Goal: Information Seeking & Learning: Learn about a topic

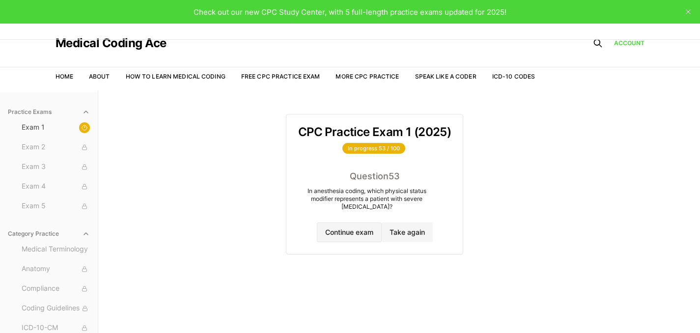
click at [353, 234] on button "Continue exam" at bounding box center [349, 233] width 65 height 20
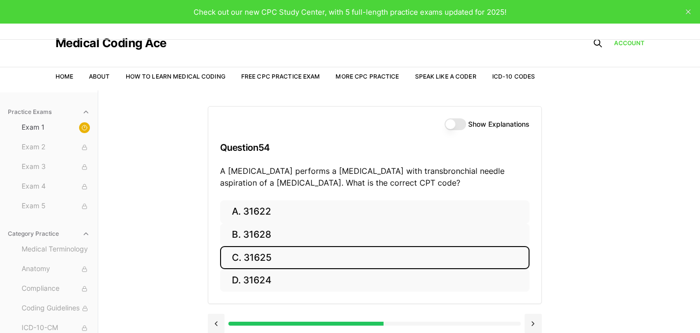
drag, startPoint x: 248, startPoint y: 246, endPoint x: 210, endPoint y: 222, distance: 45.5
click at [161, 217] on div "Practice Exams Exam 1 Exam 2 Exam 3 Exam 4 Exam 5 Category Practice Medical Ter…" at bounding box center [350, 256] width 700 height 333
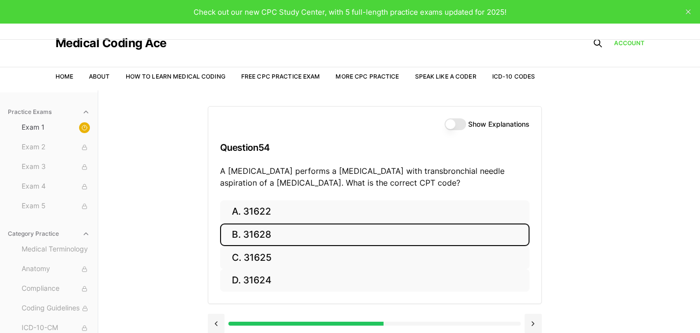
click at [260, 235] on button "B. 31628" at bounding box center [374, 235] width 309 height 23
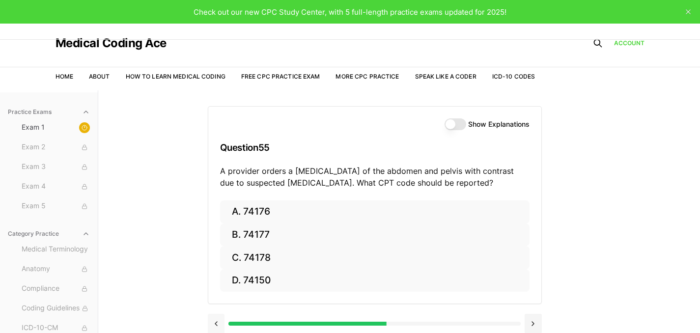
click at [214, 319] on button at bounding box center [216, 324] width 17 height 20
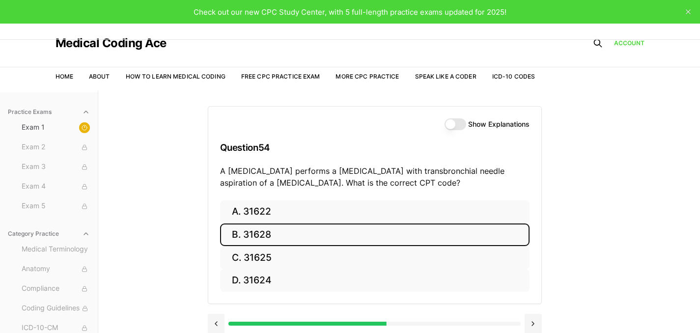
click at [487, 128] on label "Show Explanations" at bounding box center [498, 124] width 61 height 7
click at [466, 128] on button "Show Explanations" at bounding box center [456, 124] width 22 height 12
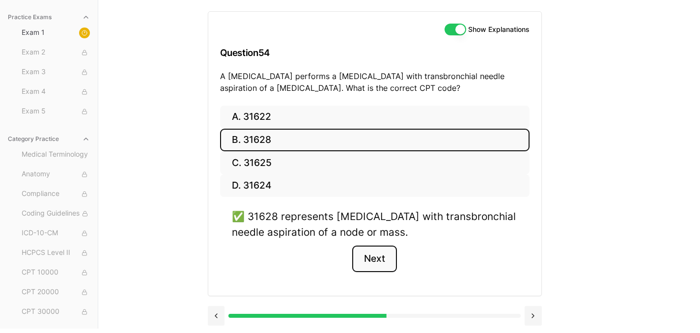
click at [379, 265] on button "Next" at bounding box center [374, 259] width 45 height 27
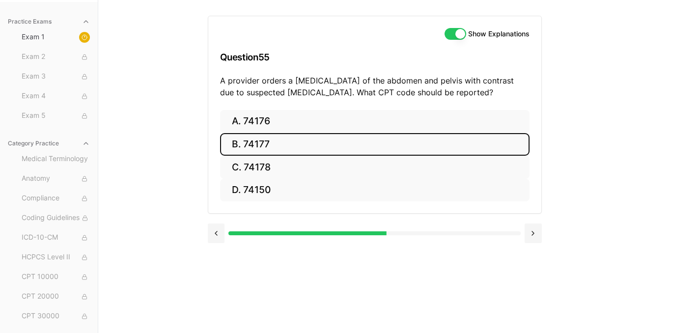
click at [260, 138] on button "B. 74177" at bounding box center [374, 144] width 309 height 23
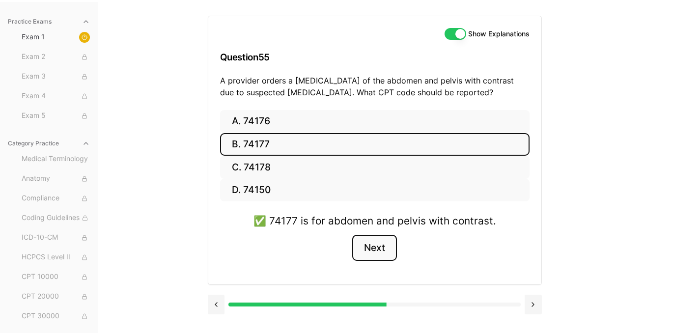
click at [368, 249] on button "Next" at bounding box center [374, 248] width 45 height 27
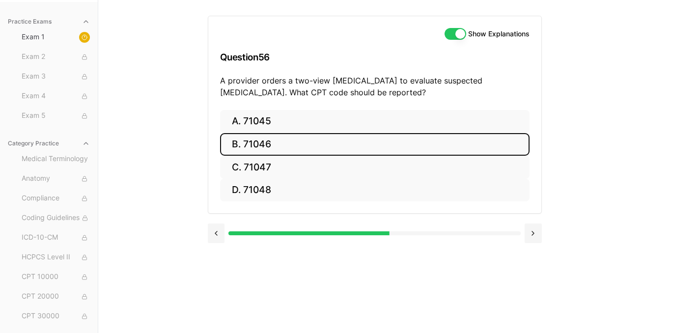
click at [286, 145] on button "B. 71046" at bounding box center [374, 144] width 309 height 23
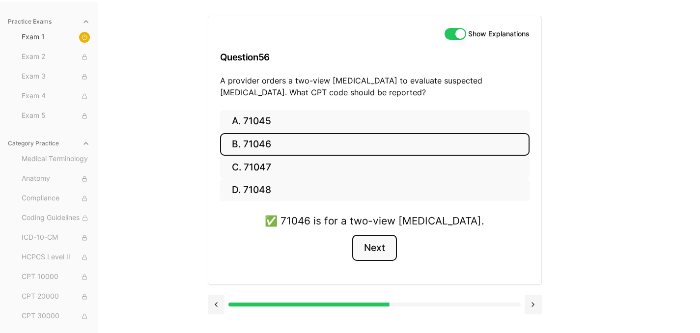
click at [383, 248] on button "Next" at bounding box center [374, 248] width 45 height 27
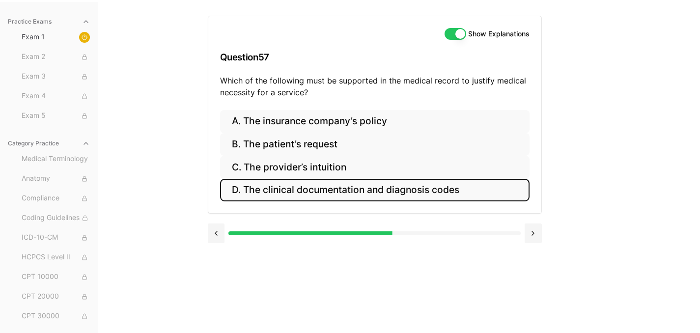
click at [289, 187] on button "D. The clinical documentation and diagnosis codes" at bounding box center [374, 190] width 309 height 23
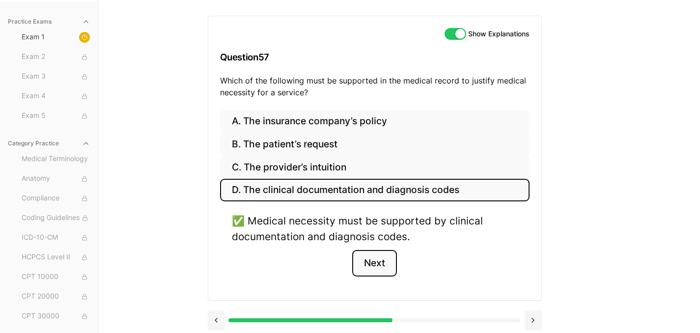
click at [376, 271] on button "Next" at bounding box center [374, 263] width 45 height 27
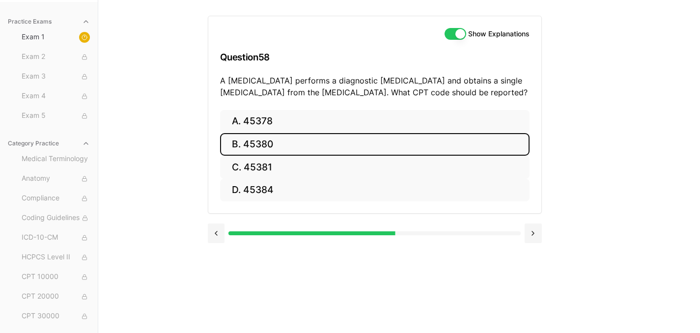
click at [264, 140] on button "B. 45380" at bounding box center [374, 144] width 309 height 23
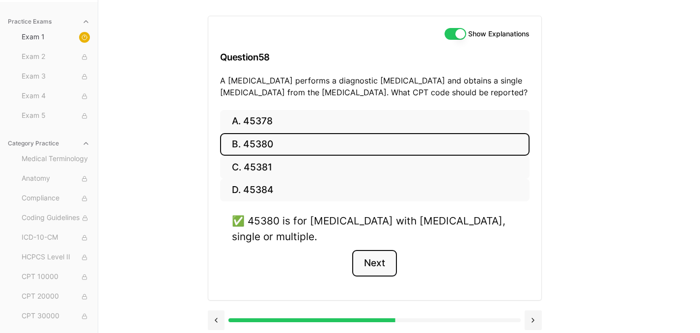
click at [388, 253] on button "Next" at bounding box center [374, 263] width 45 height 27
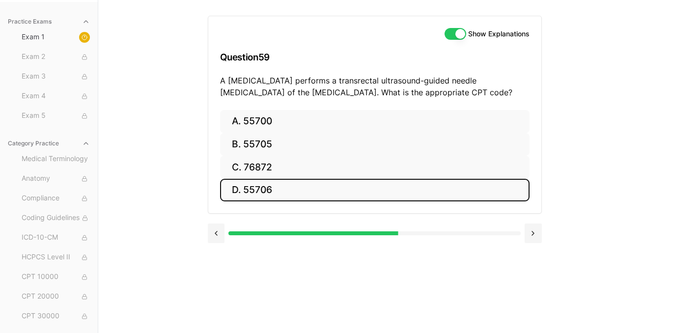
click at [300, 198] on button "D. 55706" at bounding box center [374, 190] width 309 height 23
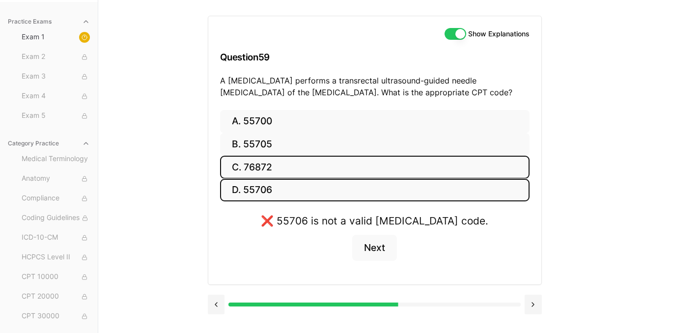
click at [271, 170] on button "C. 76872" at bounding box center [374, 167] width 309 height 23
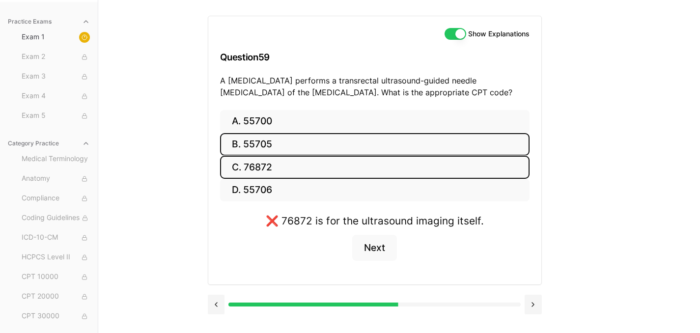
click at [279, 148] on button "B. 55705" at bounding box center [374, 144] width 309 height 23
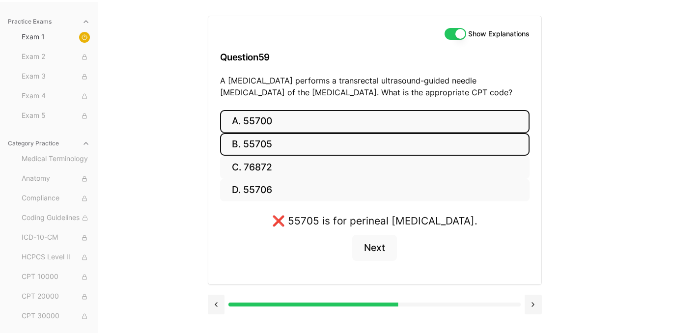
click at [268, 124] on button "A. 55700" at bounding box center [374, 121] width 309 height 23
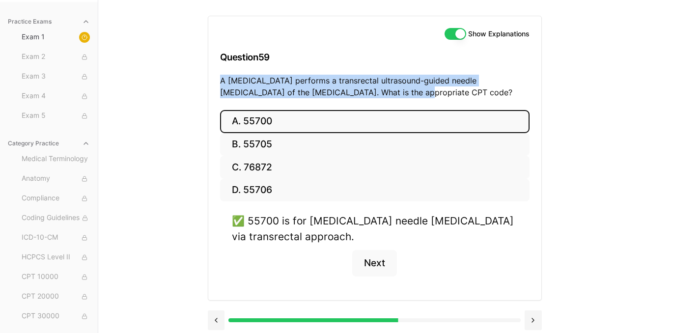
drag, startPoint x: 372, startPoint y: 95, endPoint x: 219, endPoint y: 80, distance: 153.5
click at [219, 80] on div "Show Explanations Question 59 A urologist performs a transrectal ultrasound-gui…" at bounding box center [374, 63] width 333 height 94
copy p "A urologist performs a transrectal ultrasound-guided needle biopsy of the prost…"
click at [281, 118] on button "A. 55700" at bounding box center [374, 121] width 309 height 23
click at [373, 263] on button "Next" at bounding box center [374, 263] width 45 height 27
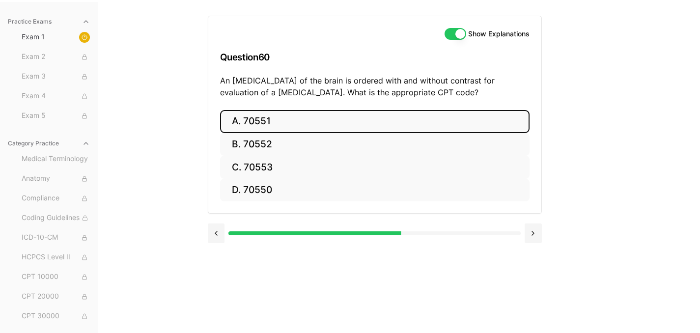
click at [260, 125] on button "A. 70551" at bounding box center [374, 121] width 309 height 23
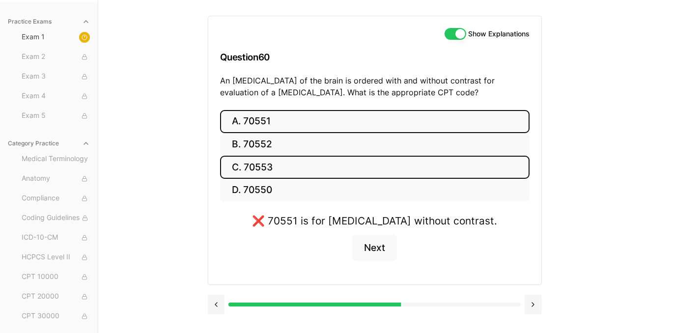
click at [324, 165] on button "C. 70553" at bounding box center [374, 167] width 309 height 23
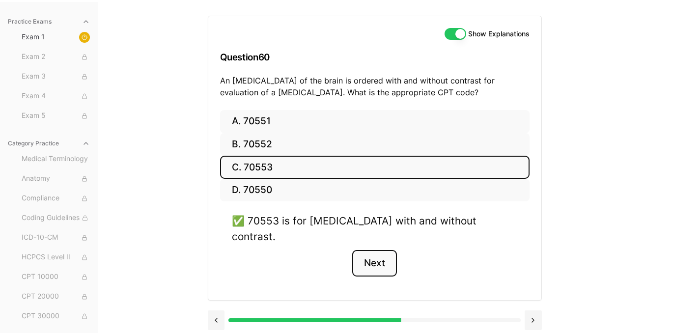
click at [384, 250] on button "Next" at bounding box center [374, 263] width 45 height 27
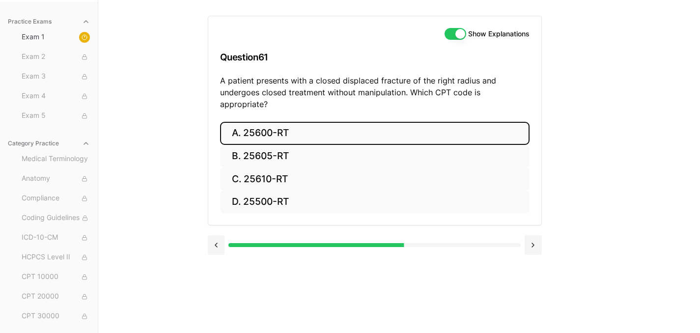
click at [296, 122] on button "A. 25600-RT" at bounding box center [374, 133] width 309 height 23
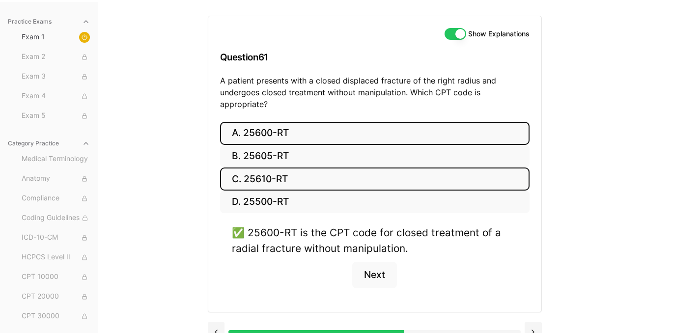
click at [330, 169] on button "C. 25610-RT" at bounding box center [374, 179] width 309 height 23
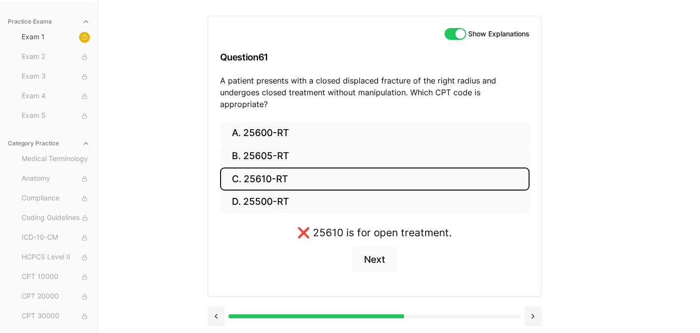
click at [331, 108] on div "Show Explanations Question 61 A patient presents with a closed displaced fractu…" at bounding box center [374, 69] width 333 height 106
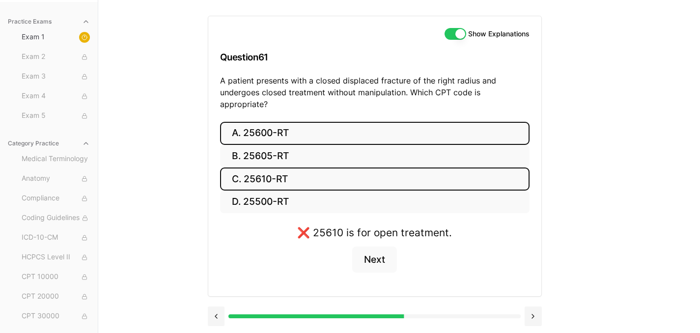
click at [331, 122] on button "A. 25600-RT" at bounding box center [374, 133] width 309 height 23
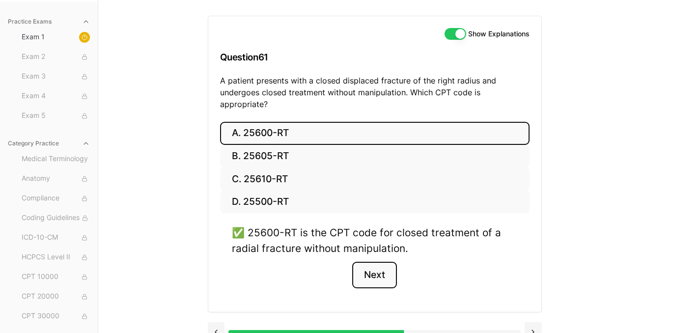
click at [376, 269] on button "Next" at bounding box center [374, 275] width 45 height 27
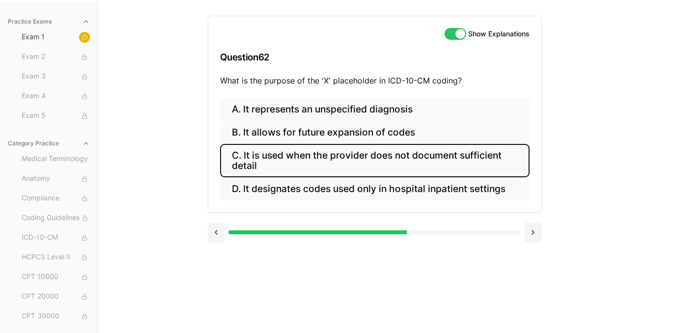
click at [258, 164] on button "C. It is used when the provider does not document sufficient detail" at bounding box center [374, 160] width 309 height 33
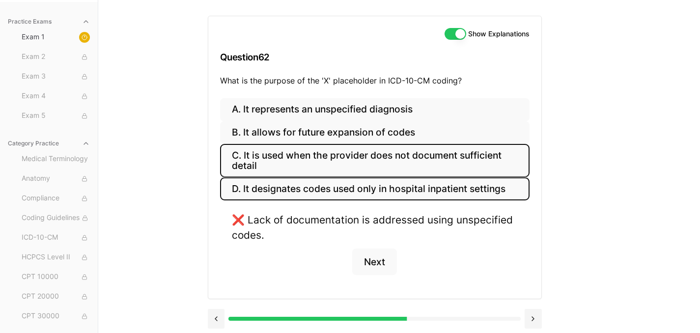
click at [254, 195] on button "D. It designates codes used only in hospital inpatient settings" at bounding box center [374, 188] width 309 height 23
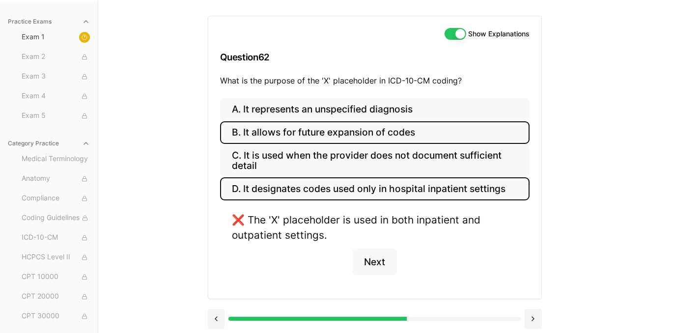
click at [270, 131] on button "B. It allows for future expansion of codes" at bounding box center [374, 132] width 309 height 23
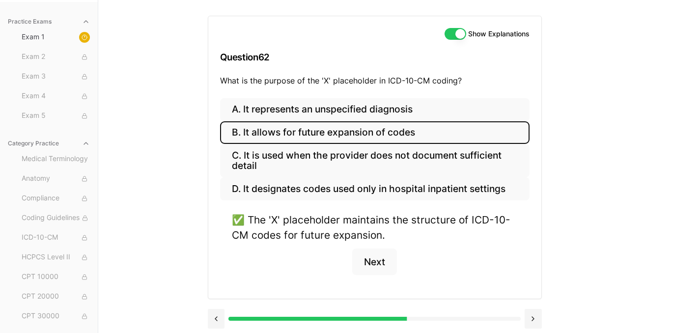
scroll to position [92, 0]
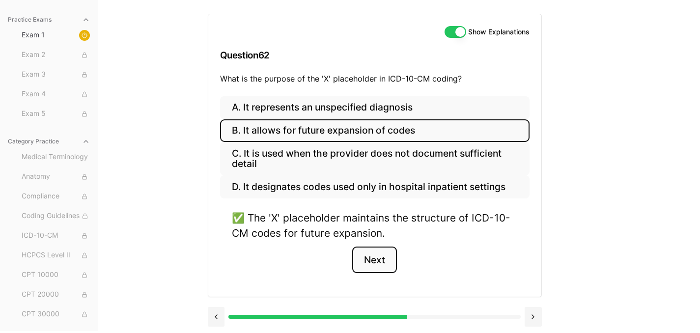
click at [376, 269] on button "Next" at bounding box center [374, 260] width 45 height 27
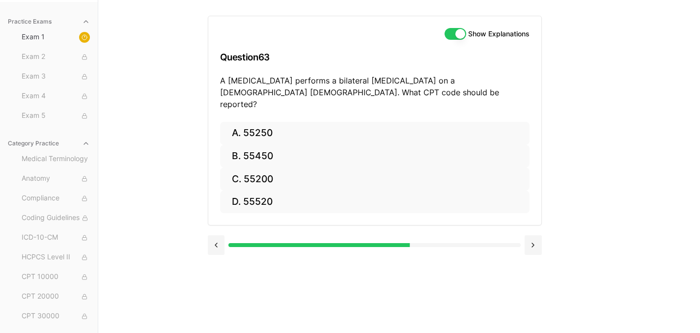
scroll to position [90, 0]
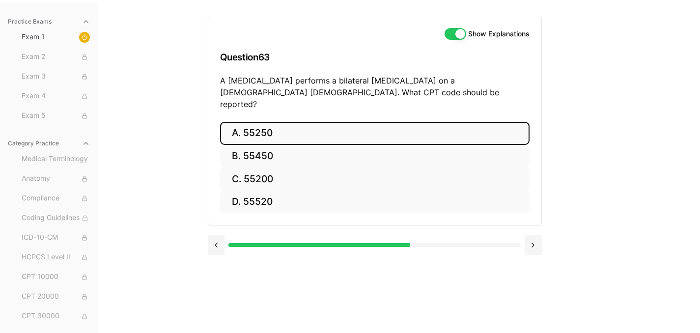
click at [249, 127] on button "A. 55250" at bounding box center [374, 133] width 309 height 23
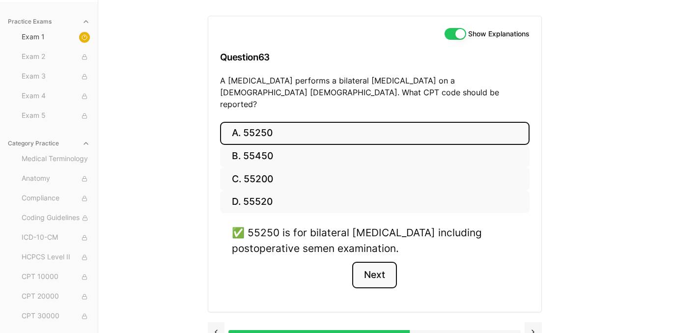
click at [362, 264] on button "Next" at bounding box center [374, 275] width 45 height 27
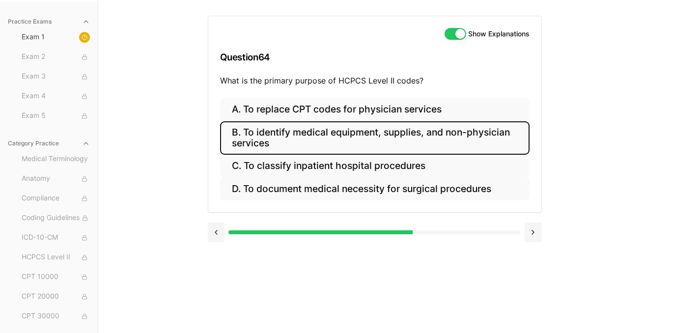
click at [336, 132] on button "B. To identify medical equipment, supplies, and non-physician services" at bounding box center [374, 137] width 309 height 33
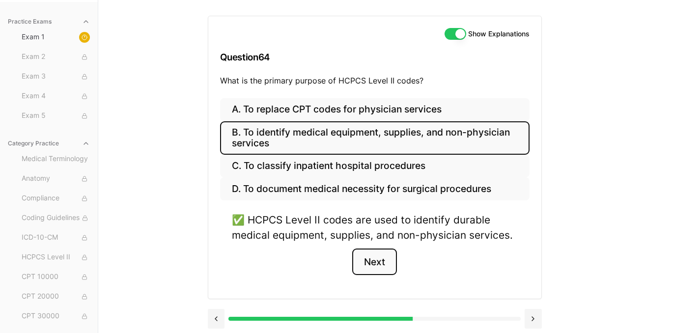
click at [367, 252] on button "Next" at bounding box center [374, 262] width 45 height 27
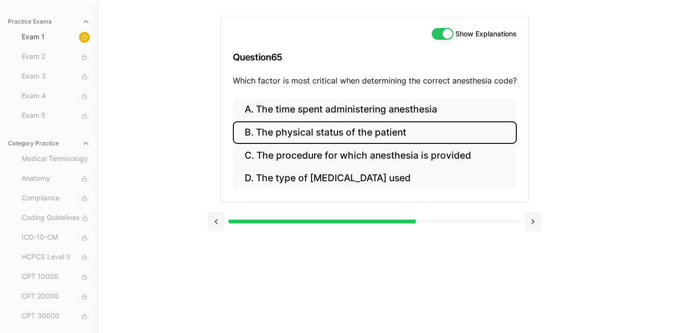
click at [274, 132] on button "B. The physical status of the patient" at bounding box center [375, 132] width 284 height 23
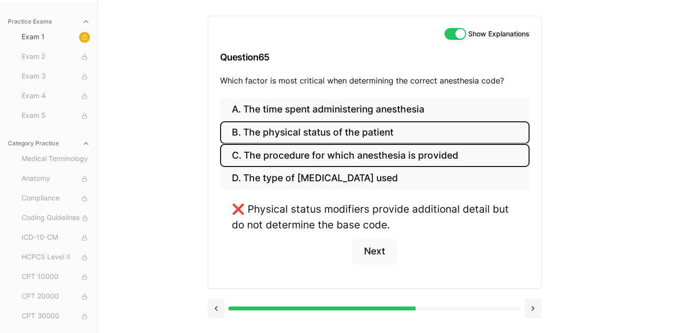
click at [274, 157] on button "C. The procedure for which anesthesia is provided" at bounding box center [374, 155] width 309 height 23
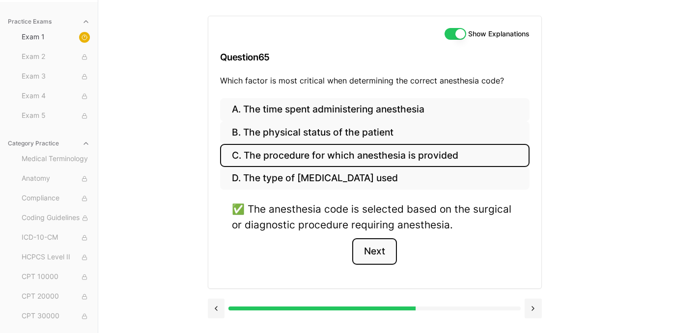
click at [378, 255] on button "Next" at bounding box center [374, 251] width 45 height 27
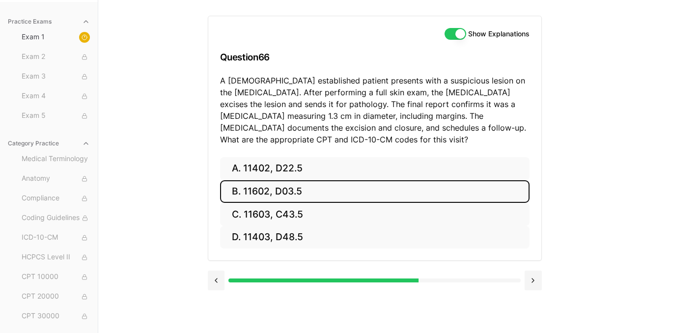
click at [308, 196] on button "B. 11602, D03.5" at bounding box center [374, 191] width 309 height 23
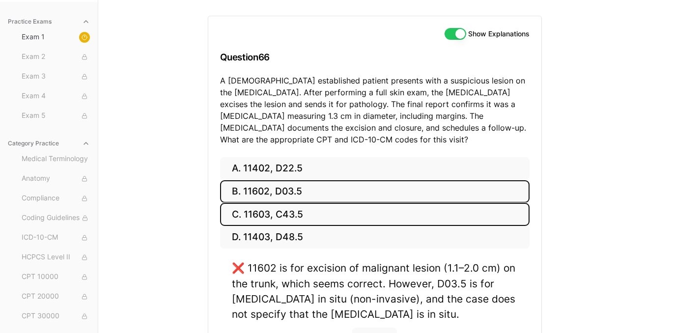
click at [243, 218] on button "C. 11603, C43.5" at bounding box center [374, 214] width 309 height 23
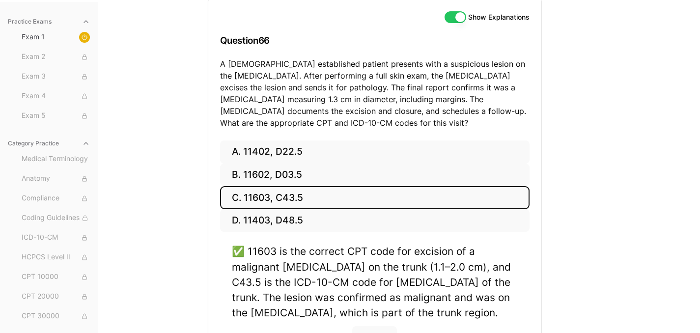
scroll to position [177, 0]
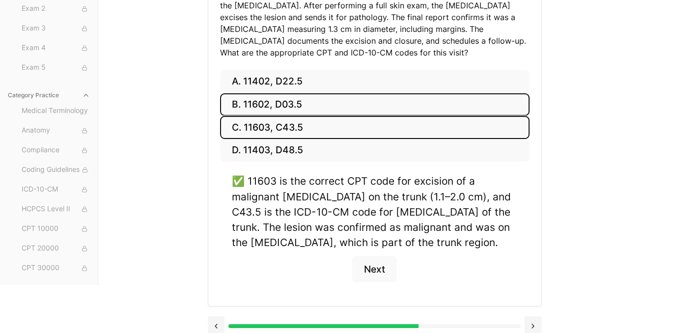
click at [296, 104] on button "B. 11602, D03.5" at bounding box center [374, 104] width 309 height 23
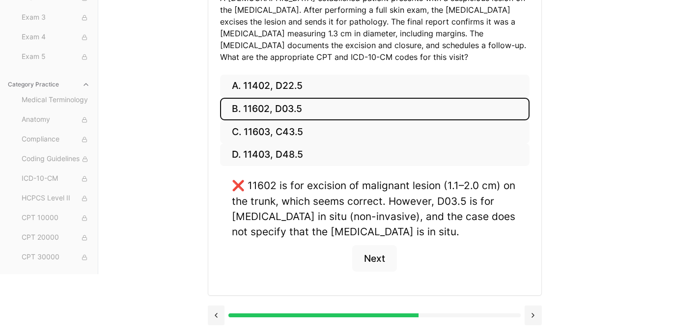
scroll to position [173, 0]
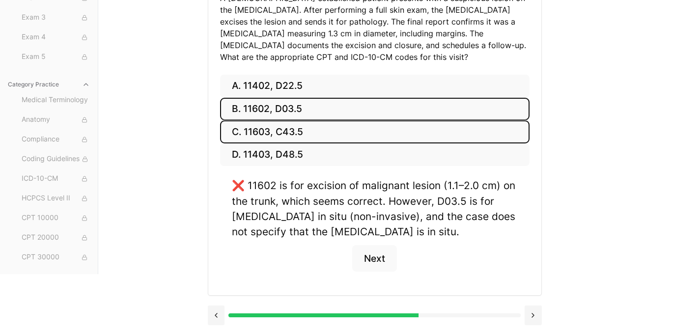
click at [269, 132] on button "C. 11603, C43.5" at bounding box center [374, 131] width 309 height 23
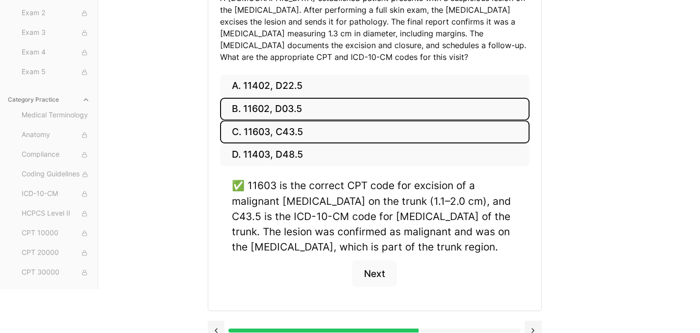
click at [271, 112] on button "B. 11602, D03.5" at bounding box center [374, 109] width 309 height 23
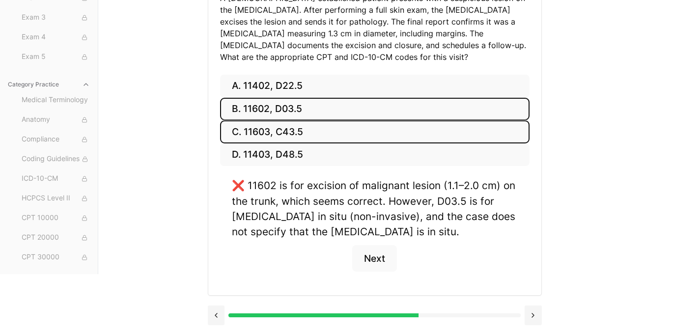
click at [274, 131] on button "C. 11603, C43.5" at bounding box center [374, 131] width 309 height 23
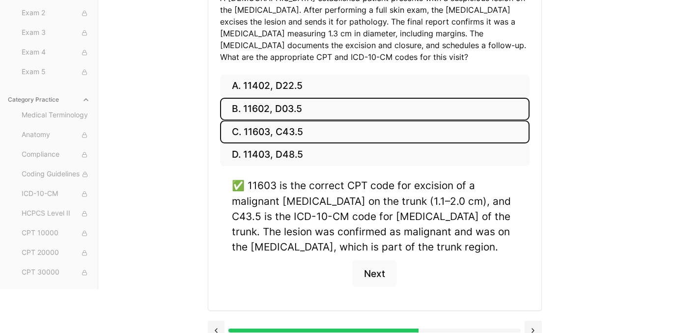
click at [232, 108] on button "B. 11602, D03.5" at bounding box center [374, 109] width 309 height 23
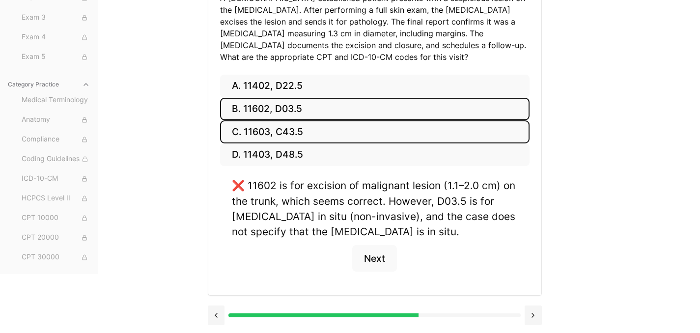
click at [257, 127] on button "C. 11603, C43.5" at bounding box center [374, 131] width 309 height 23
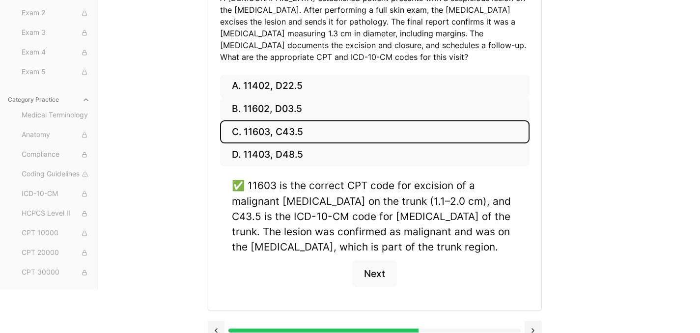
scroll to position [188, 0]
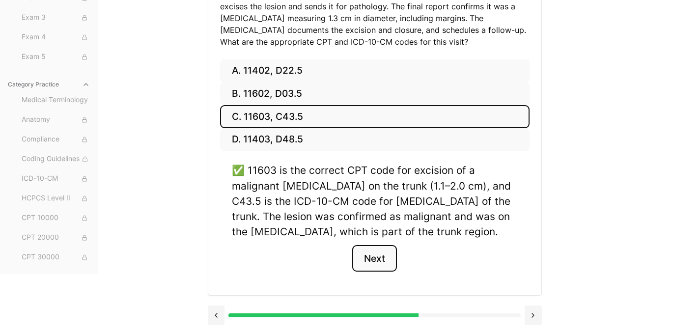
click at [385, 266] on button "Next" at bounding box center [374, 258] width 45 height 27
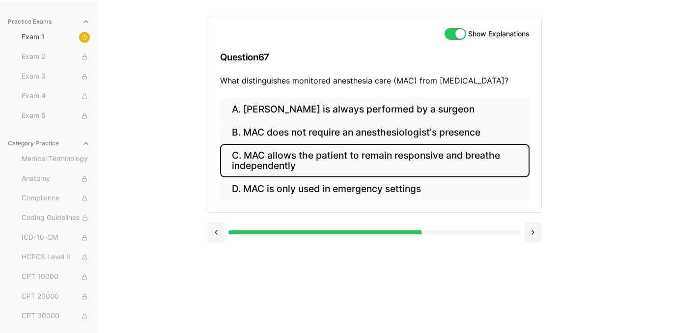
click at [304, 158] on button "C. MAC allows the patient to remain responsive and breathe independently" at bounding box center [374, 160] width 309 height 33
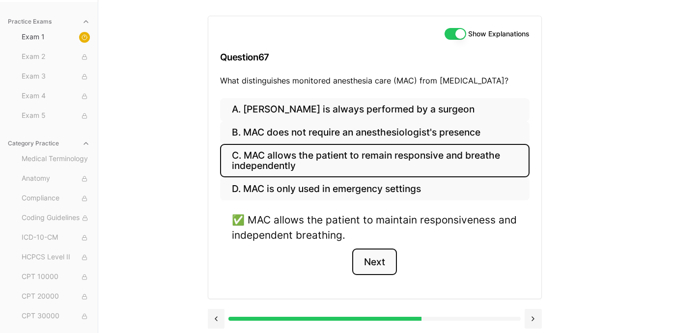
click at [391, 270] on button "Next" at bounding box center [374, 262] width 45 height 27
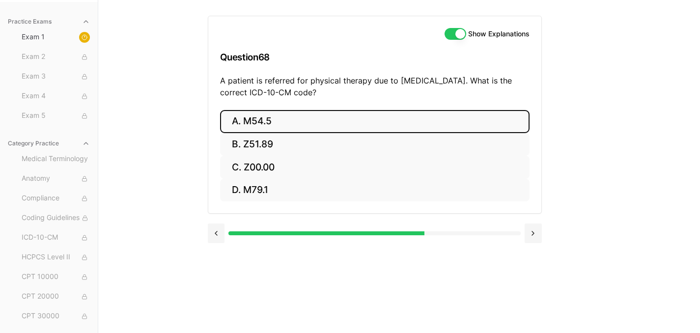
click at [281, 119] on button "A. M54.5" at bounding box center [374, 121] width 309 height 23
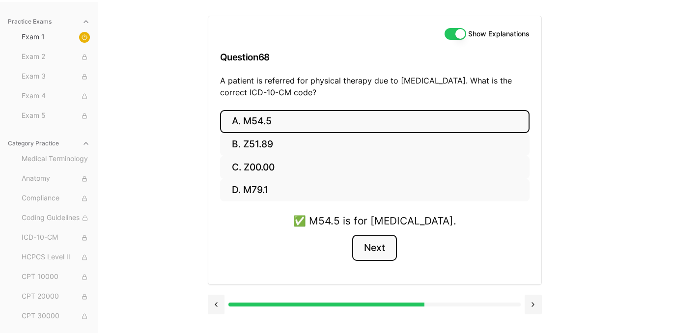
click at [372, 257] on button "Next" at bounding box center [374, 248] width 45 height 27
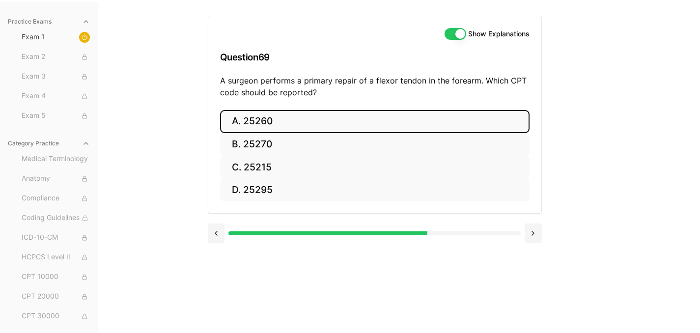
click at [234, 122] on button "A. 25260" at bounding box center [374, 121] width 309 height 23
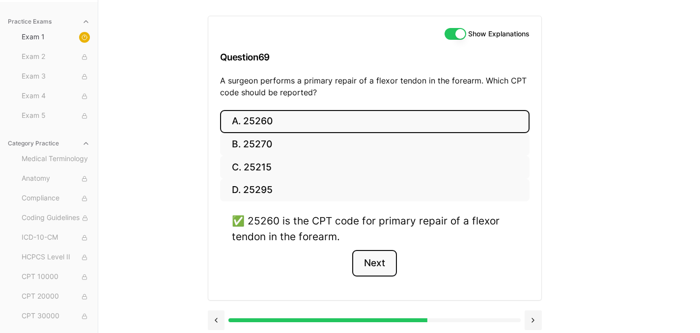
click at [367, 270] on button "Next" at bounding box center [374, 263] width 45 height 27
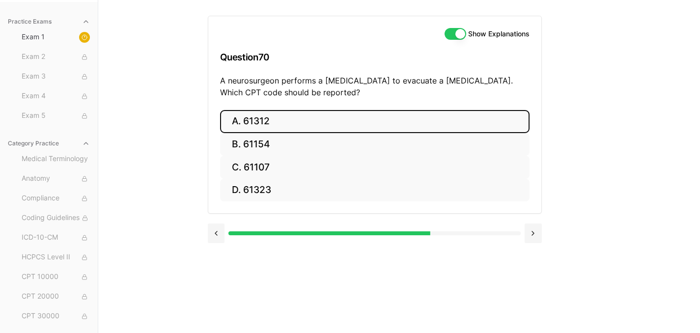
click at [259, 123] on button "A. 61312" at bounding box center [374, 121] width 309 height 23
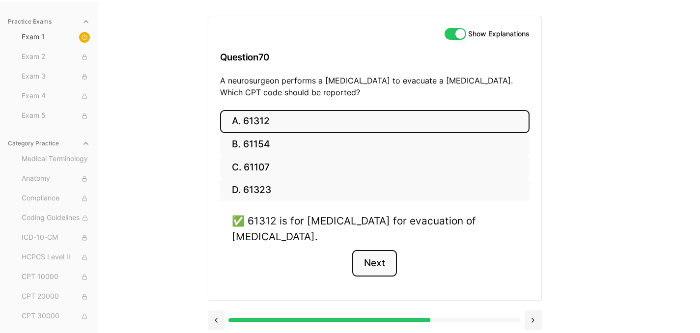
click at [383, 268] on button "Next" at bounding box center [374, 263] width 45 height 27
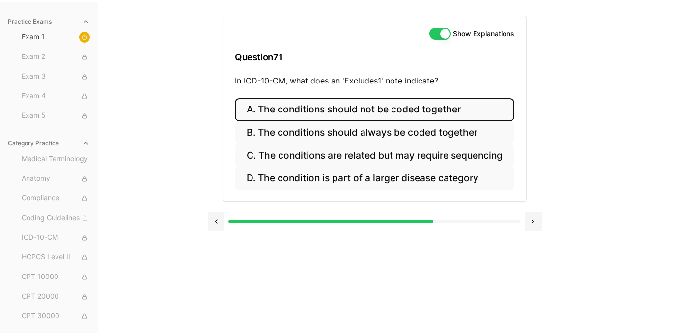
click at [294, 108] on button "A. The conditions should not be coded together" at bounding box center [375, 109] width 280 height 23
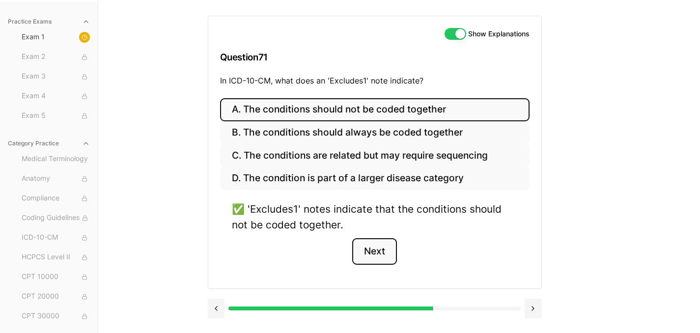
click at [379, 250] on button "Next" at bounding box center [374, 251] width 45 height 27
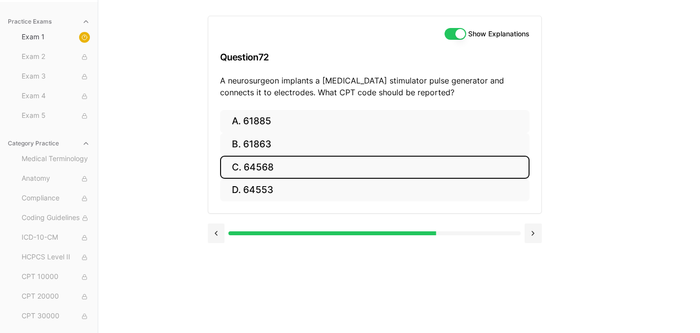
click at [258, 165] on button "C. 64568" at bounding box center [374, 167] width 309 height 23
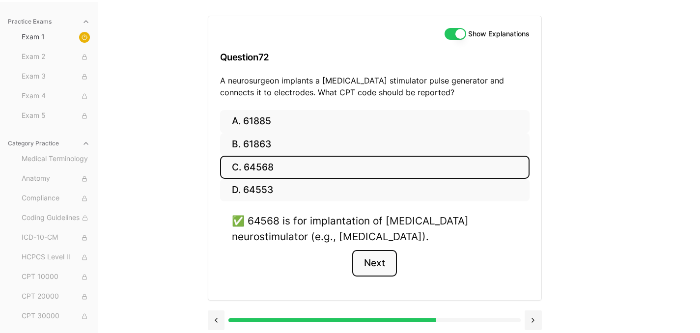
click at [380, 268] on button "Next" at bounding box center [374, 263] width 45 height 27
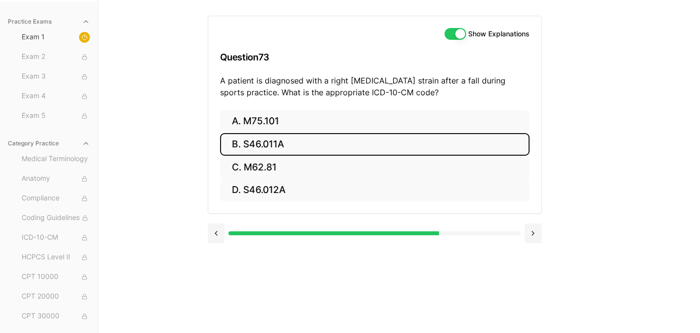
click at [242, 142] on button "B. S46.011A" at bounding box center [374, 144] width 309 height 23
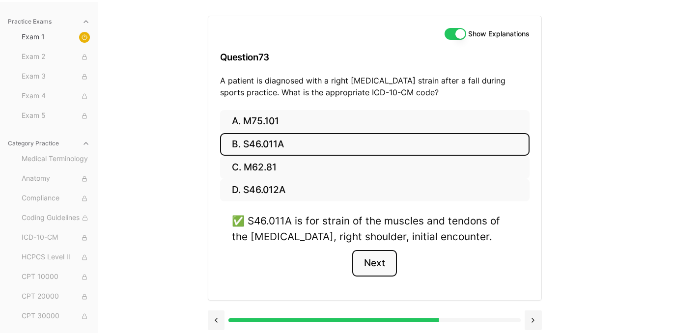
click at [394, 268] on button "Next" at bounding box center [374, 263] width 45 height 27
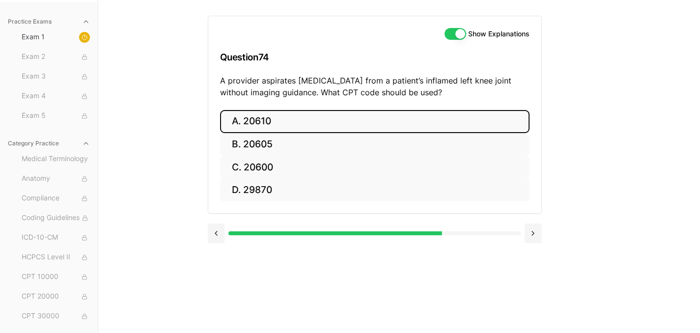
click at [267, 124] on button "A. 20610" at bounding box center [374, 121] width 309 height 23
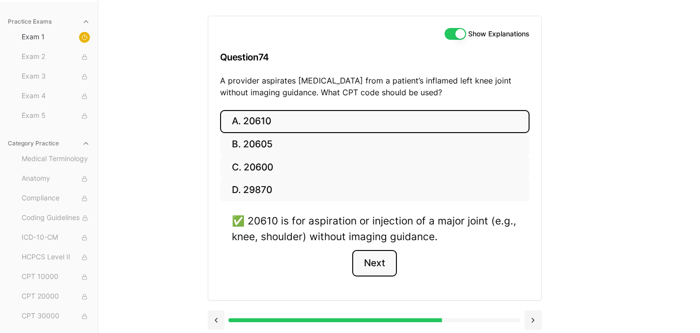
click at [375, 265] on button "Next" at bounding box center [374, 263] width 45 height 27
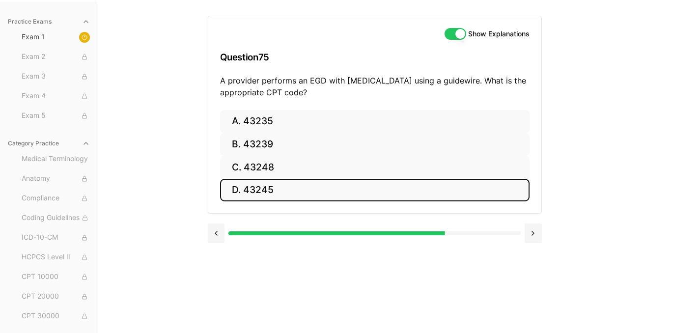
click at [275, 190] on button "D. 43245" at bounding box center [374, 190] width 309 height 23
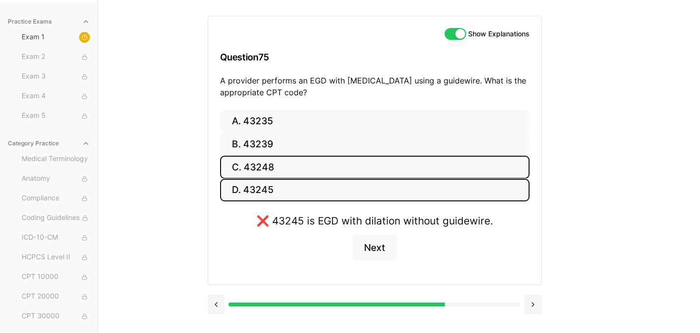
click at [299, 168] on button "C. 43248" at bounding box center [374, 167] width 309 height 23
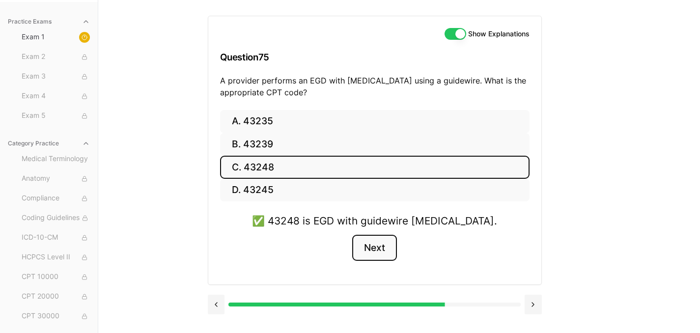
click at [376, 244] on button "Next" at bounding box center [374, 248] width 45 height 27
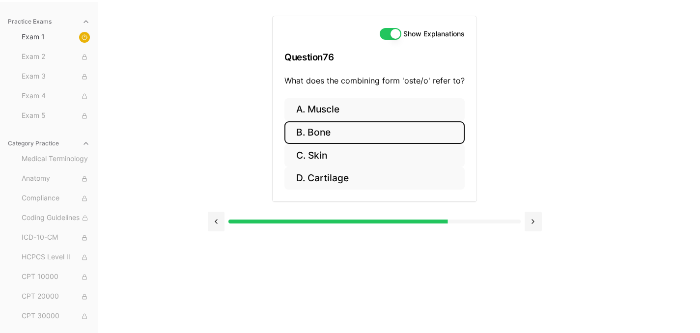
click at [334, 134] on button "B. Bone" at bounding box center [374, 132] width 180 height 23
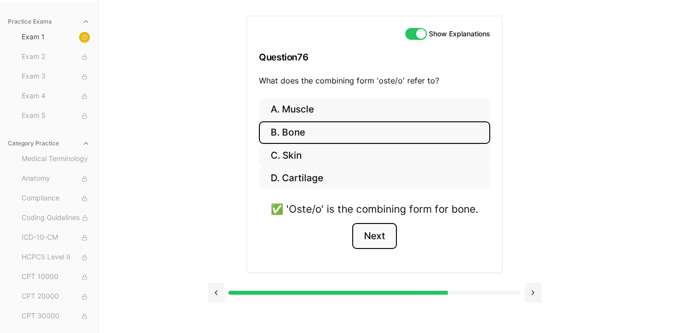
click at [384, 230] on button "Next" at bounding box center [374, 236] width 45 height 27
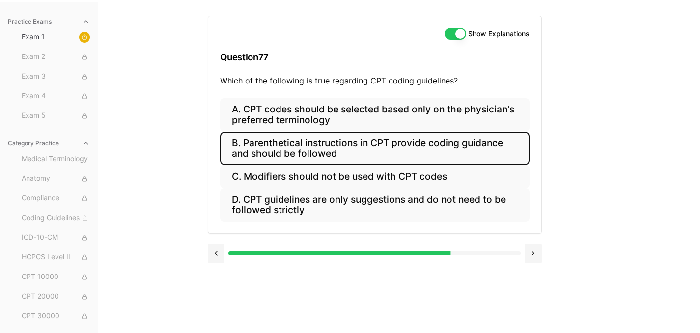
click at [309, 144] on button "B. Parenthetical instructions in CPT provide coding guidance and should be foll…" at bounding box center [374, 148] width 309 height 33
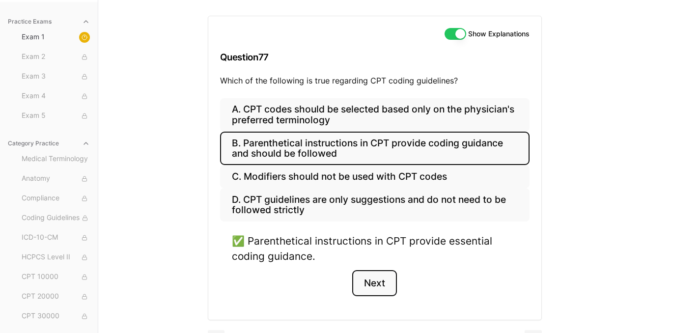
click at [376, 283] on button "Next" at bounding box center [374, 283] width 45 height 27
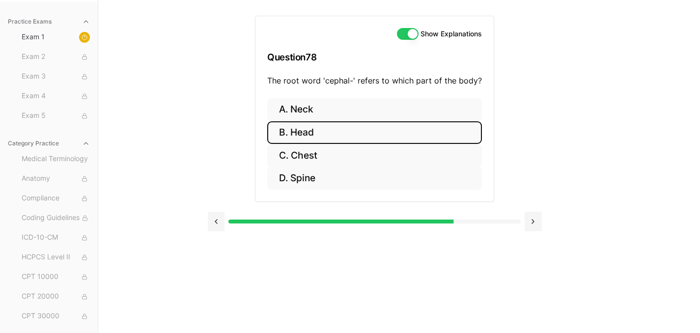
click at [356, 132] on button "B. Head" at bounding box center [374, 132] width 215 height 23
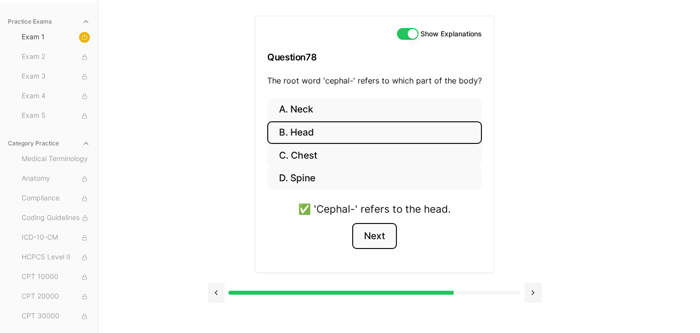
click at [381, 237] on button "Next" at bounding box center [374, 236] width 45 height 27
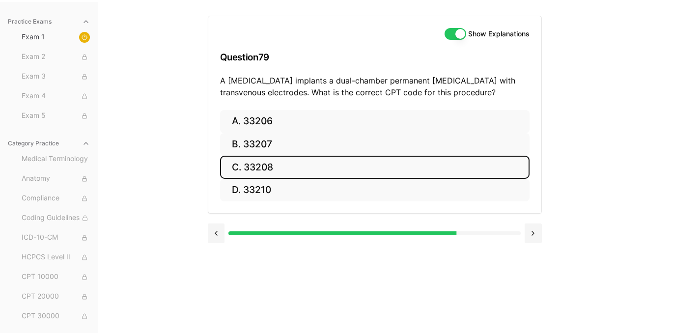
click at [250, 166] on button "C. 33208" at bounding box center [374, 167] width 309 height 23
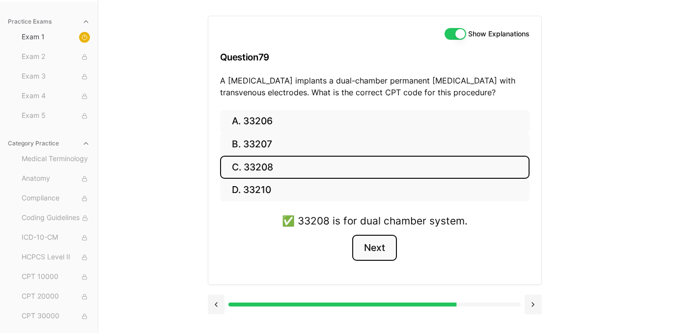
click at [370, 251] on button "Next" at bounding box center [374, 248] width 45 height 27
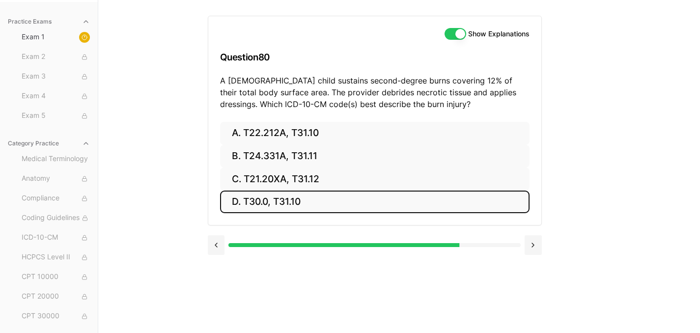
click at [268, 208] on button "D. T30.0, T31.10" at bounding box center [374, 202] width 309 height 23
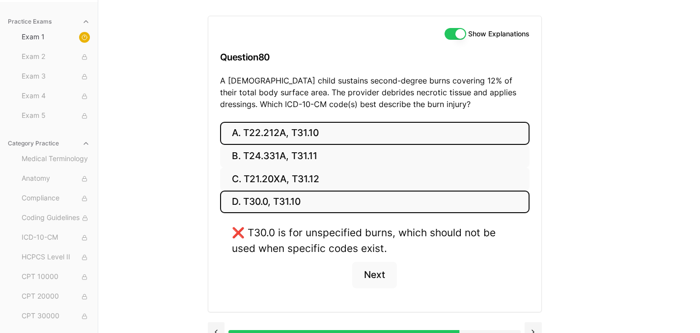
click at [251, 129] on button "A. T22.212A, T31.10" at bounding box center [374, 133] width 309 height 23
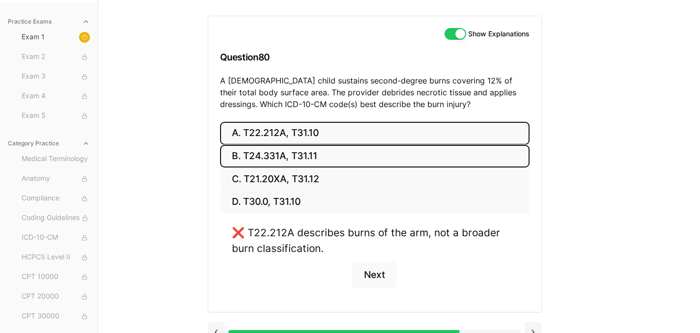
click at [253, 159] on button "B. T24.331A, T31.11" at bounding box center [374, 156] width 309 height 23
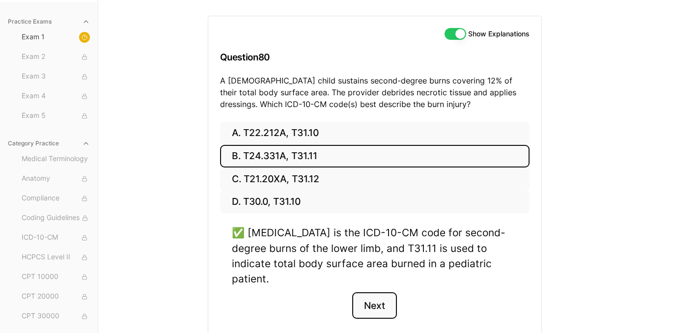
drag, startPoint x: 380, startPoint y: 289, endPoint x: 350, endPoint y: 282, distance: 30.3
click at [380, 292] on button "Next" at bounding box center [374, 305] width 45 height 27
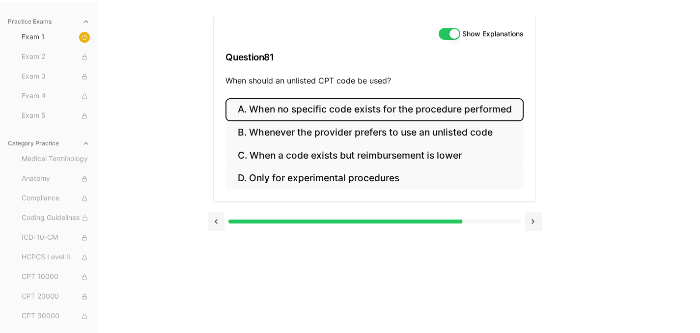
click at [271, 111] on button "A. When no specific code exists for the procedure performed" at bounding box center [374, 109] width 298 height 23
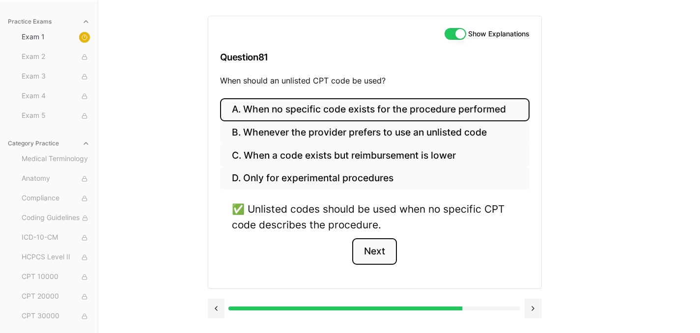
click at [372, 251] on button "Next" at bounding box center [374, 251] width 45 height 27
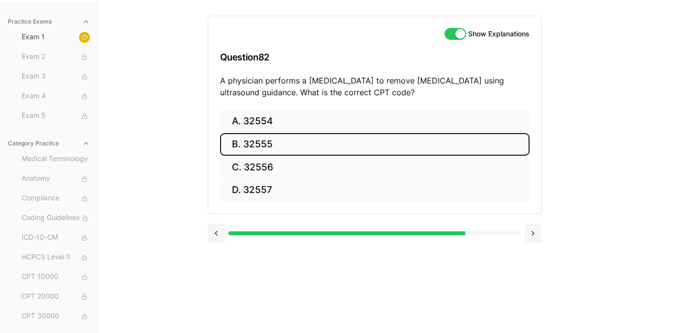
click at [230, 140] on button "B. 32555" at bounding box center [374, 144] width 309 height 23
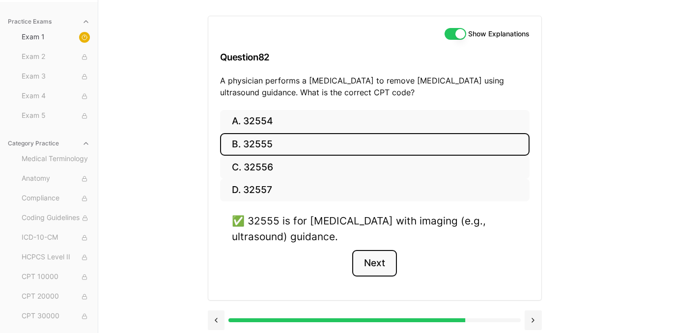
click at [372, 271] on button "Next" at bounding box center [374, 263] width 45 height 27
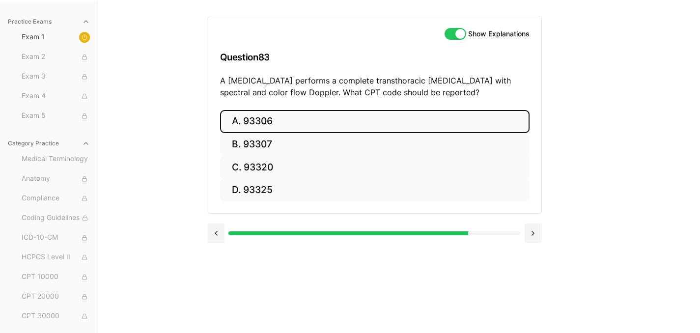
click at [263, 118] on button "A. 93306" at bounding box center [374, 121] width 309 height 23
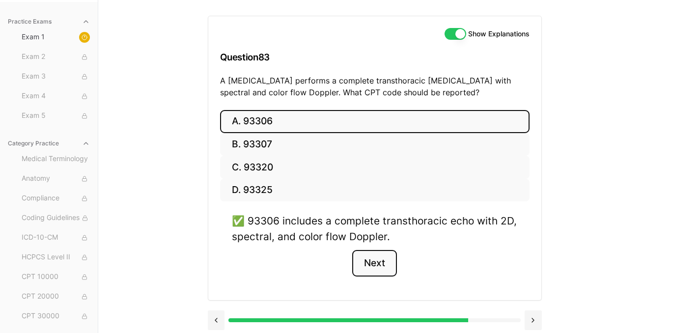
click at [376, 268] on button "Next" at bounding box center [374, 263] width 45 height 27
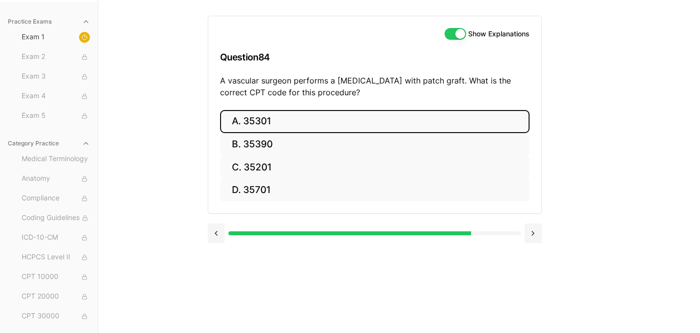
click at [267, 125] on button "A. 35301" at bounding box center [374, 121] width 309 height 23
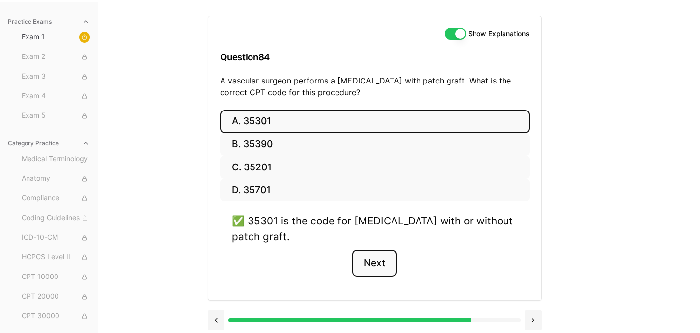
click at [382, 274] on button "Next" at bounding box center [374, 263] width 45 height 27
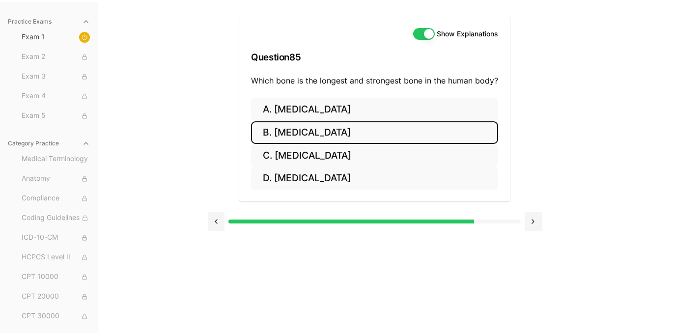
click at [281, 130] on button "B. Femur" at bounding box center [374, 132] width 247 height 23
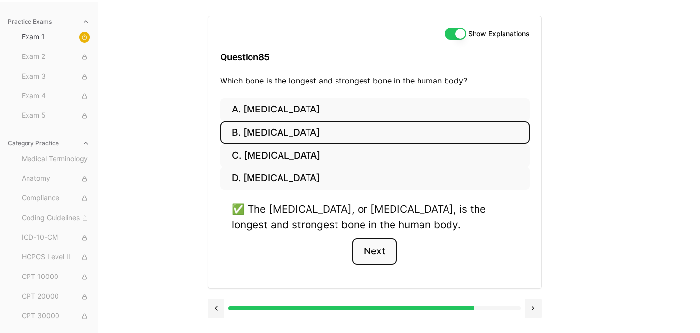
click at [379, 254] on button "Next" at bounding box center [374, 251] width 45 height 27
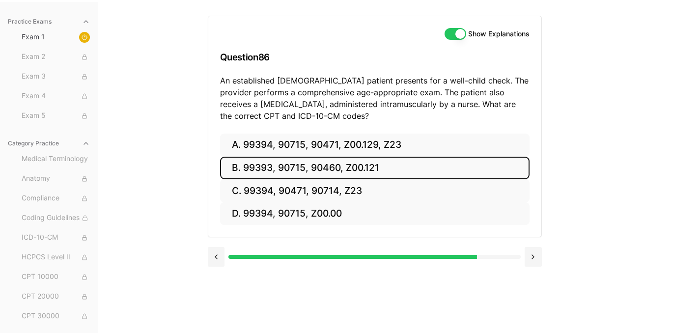
click at [271, 173] on button "B. 99393, 90715, 90460, Z00.121" at bounding box center [374, 168] width 309 height 23
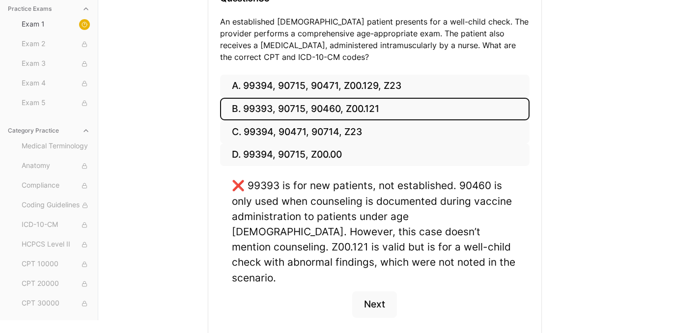
scroll to position [152, 0]
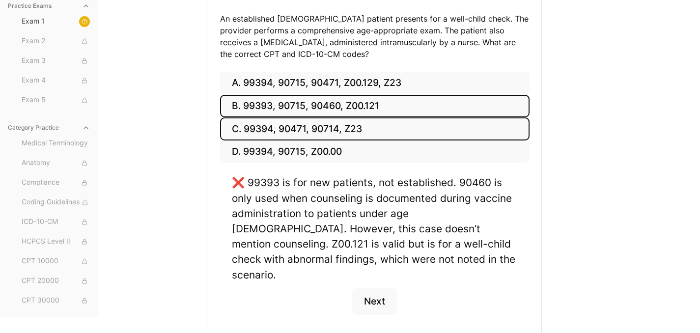
click at [246, 133] on button "C. 99394, 90471, 90714, Z23" at bounding box center [374, 128] width 309 height 23
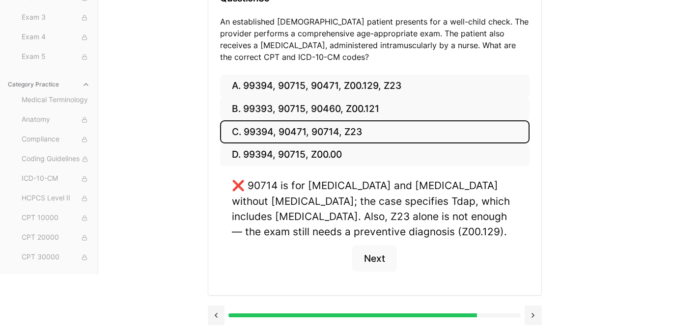
scroll to position [149, 0]
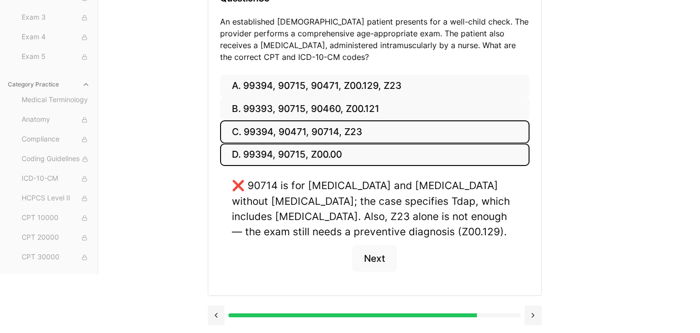
click at [239, 154] on button "D. 99394, 90715, Z00.00" at bounding box center [374, 154] width 309 height 23
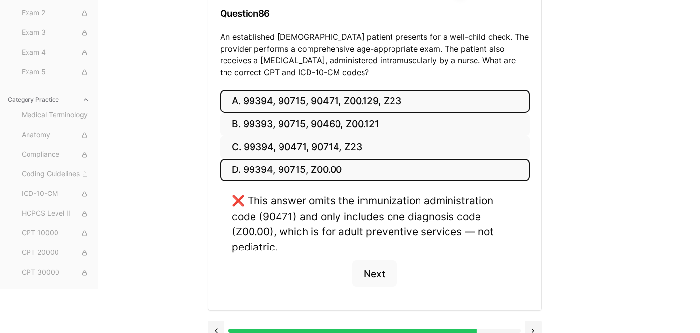
click at [261, 107] on button "A. 99394, 90715, 90471, Z00.129, Z23" at bounding box center [374, 101] width 309 height 23
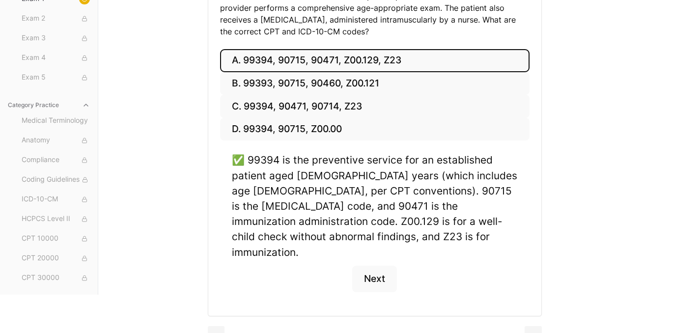
scroll to position [176, 0]
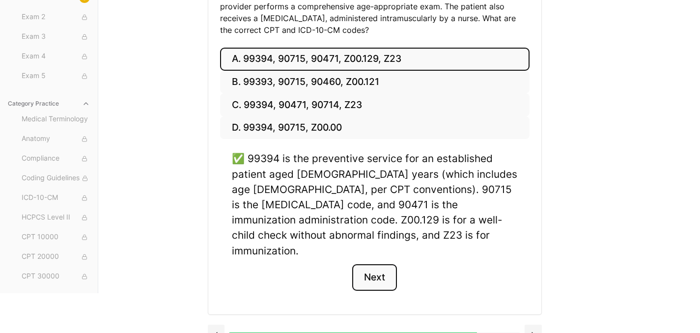
click at [384, 264] on button "Next" at bounding box center [374, 277] width 45 height 27
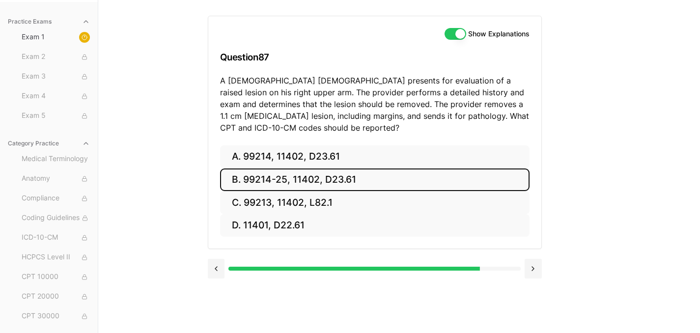
click at [237, 172] on button "B. 99214-25, 11402, D23.61" at bounding box center [374, 179] width 309 height 23
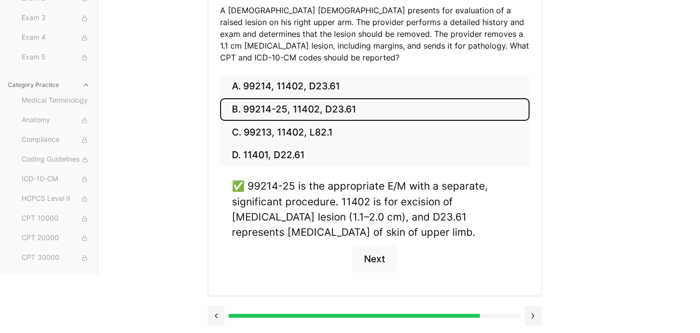
scroll to position [161, 0]
click at [378, 267] on button "Next" at bounding box center [374, 258] width 45 height 27
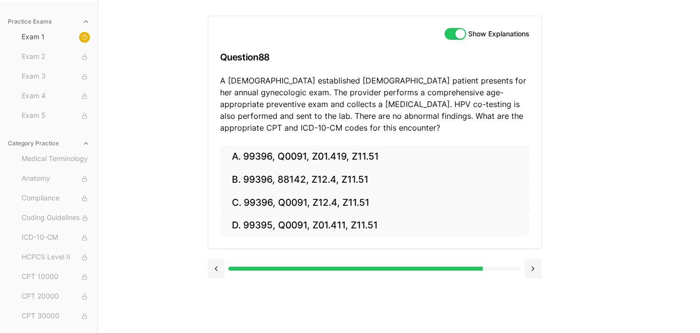
scroll to position [90, 0]
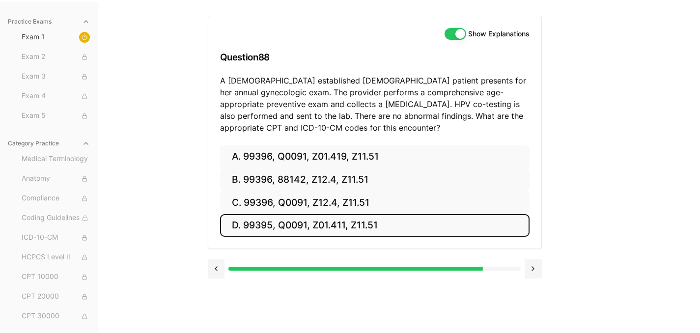
click at [250, 233] on button "D. 99395, Q0091, Z01.411, Z11.51" at bounding box center [374, 225] width 309 height 23
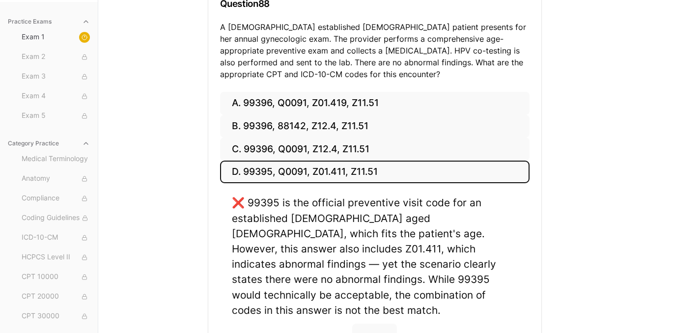
scroll to position [153, 0]
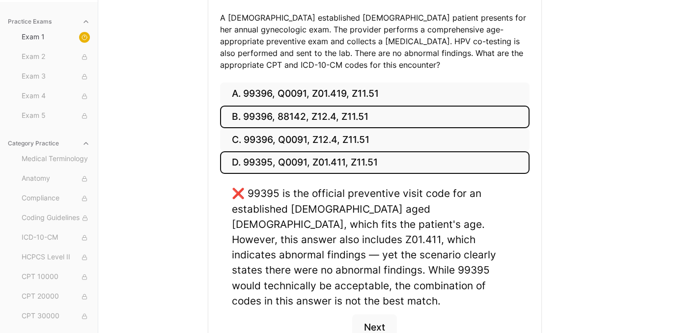
click at [266, 111] on button "B. 99396, 88142, Z12.4, Z11.51" at bounding box center [374, 117] width 309 height 23
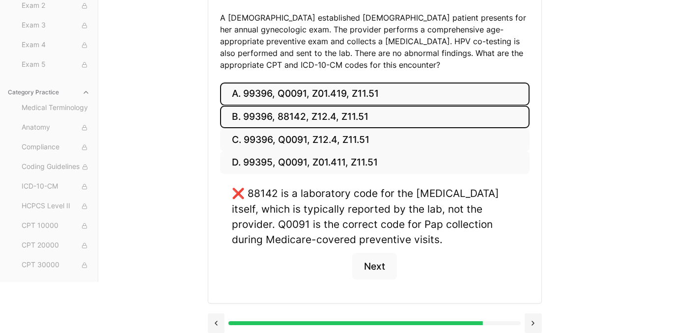
click at [267, 98] on button "A. 99396, Q0091, Z01.419, Z11.51" at bounding box center [374, 94] width 309 height 23
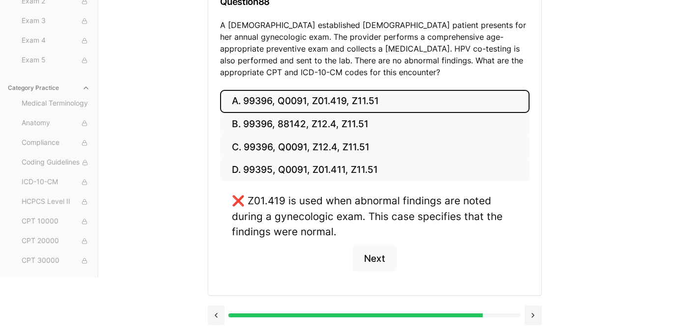
scroll to position [146, 0]
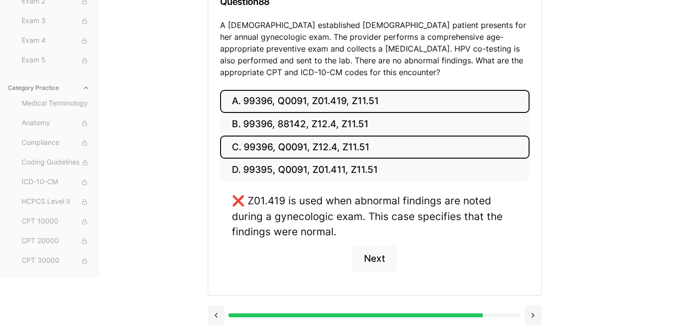
click at [279, 149] on button "C. 99396, Q0091, Z12.4, Z11.51" at bounding box center [374, 147] width 309 height 23
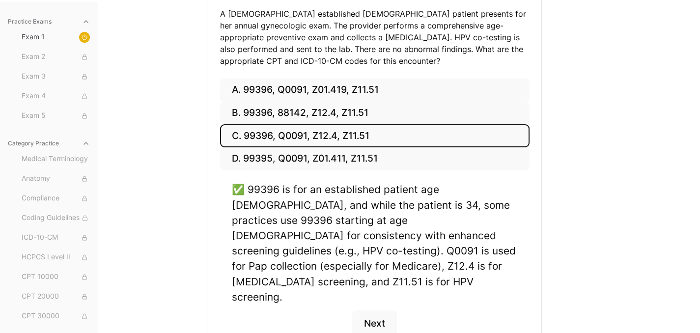
scroll to position [158, 0]
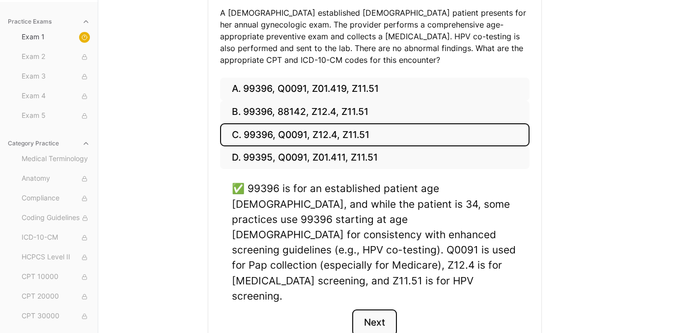
click at [379, 309] on button "Next" at bounding box center [374, 322] width 45 height 27
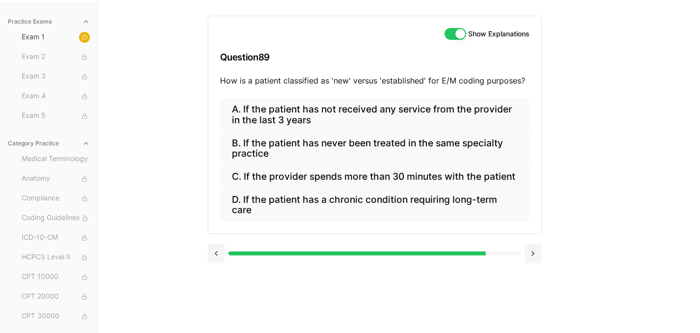
scroll to position [90, 0]
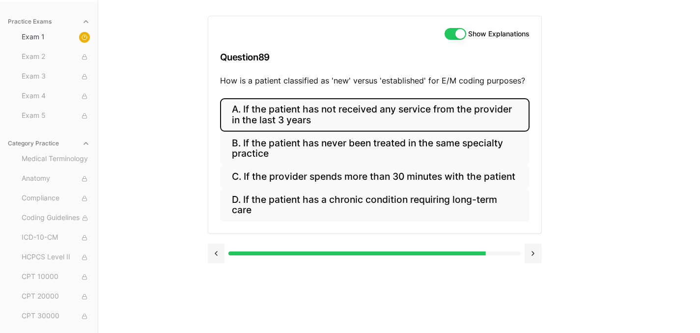
click at [266, 123] on button "A. If the patient has not received any service from the provider in the last 3 …" at bounding box center [374, 114] width 309 height 33
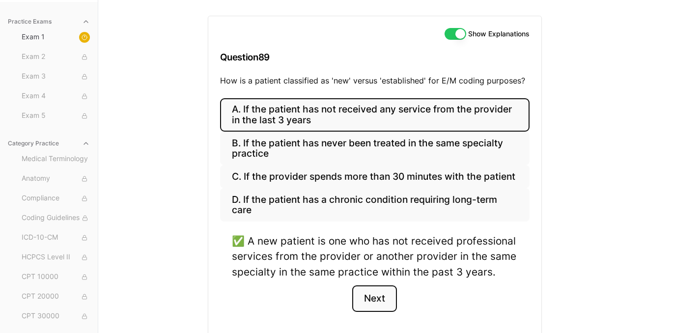
click at [380, 302] on button "Next" at bounding box center [374, 298] width 45 height 27
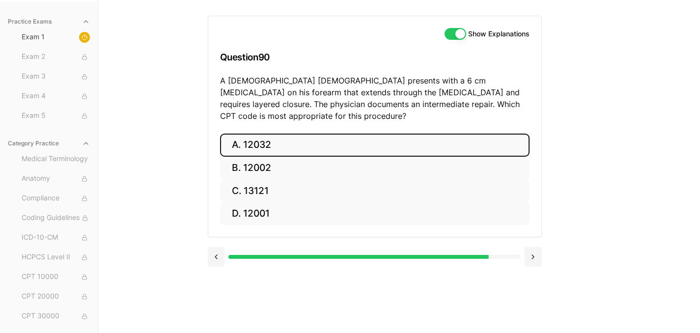
click at [290, 134] on button "A. 12032" at bounding box center [374, 145] width 309 height 23
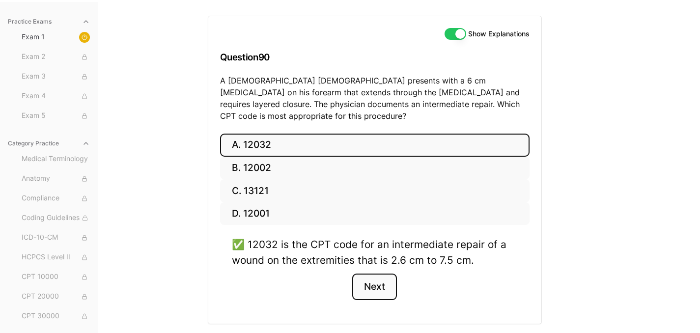
click at [367, 276] on button "Next" at bounding box center [374, 287] width 45 height 27
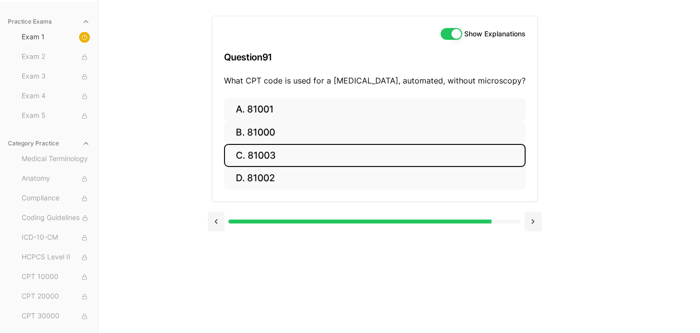
click at [291, 156] on button "C. 81003" at bounding box center [375, 155] width 302 height 23
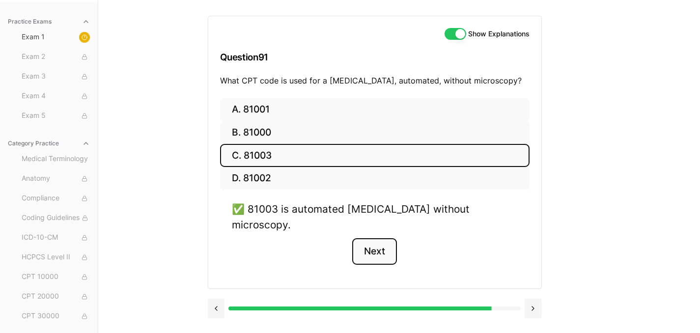
click at [384, 238] on button "Next" at bounding box center [374, 251] width 45 height 27
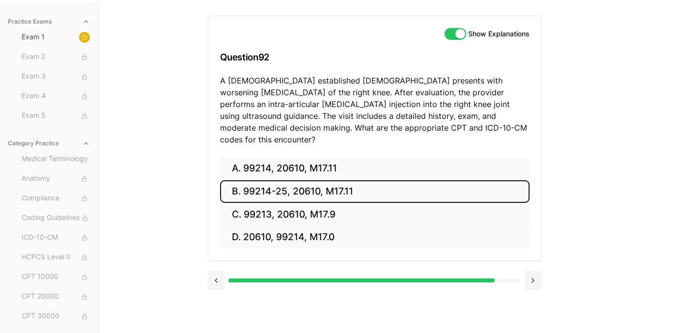
click at [248, 180] on button "B. 99214-25, 20610, M17.11" at bounding box center [374, 191] width 309 height 23
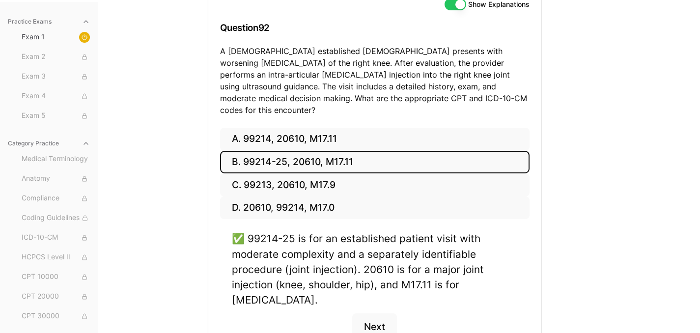
scroll to position [165, 0]
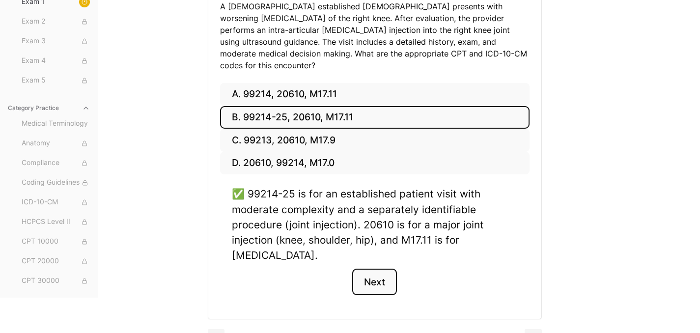
click at [381, 269] on button "Next" at bounding box center [374, 282] width 45 height 27
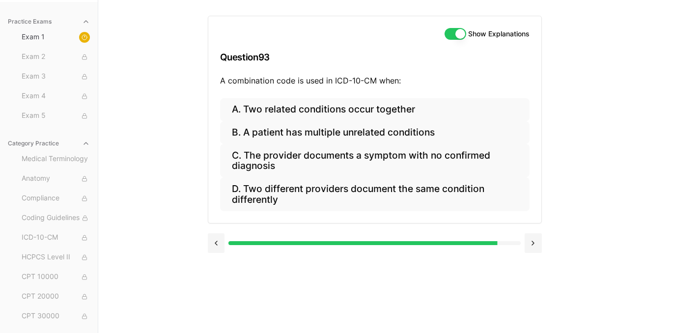
scroll to position [90, 0]
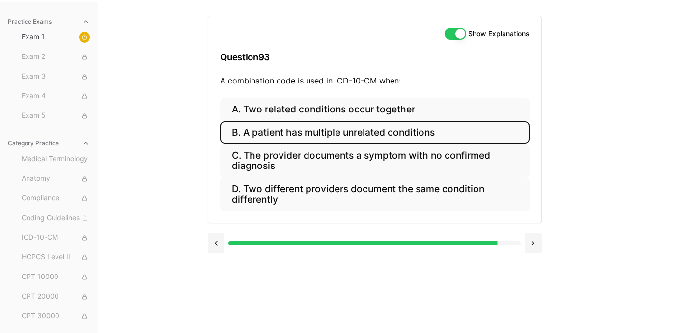
click at [276, 135] on button "B. A patient has multiple unrelated conditions" at bounding box center [374, 132] width 309 height 23
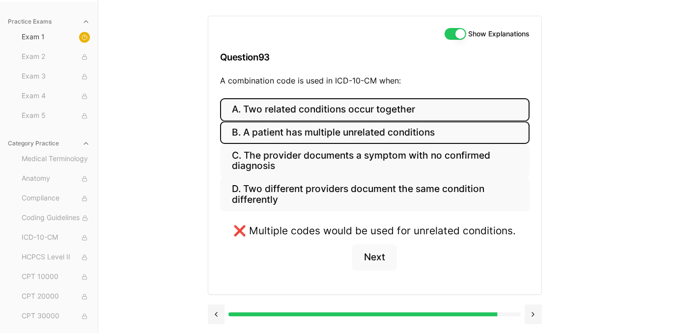
click at [292, 101] on button "A. Two related conditions occur together" at bounding box center [374, 109] width 309 height 23
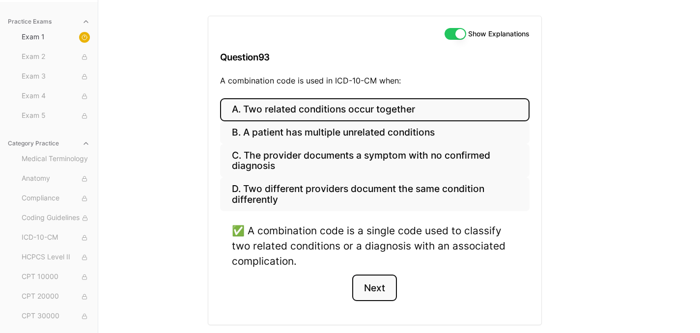
click at [384, 288] on button "Next" at bounding box center [374, 288] width 45 height 27
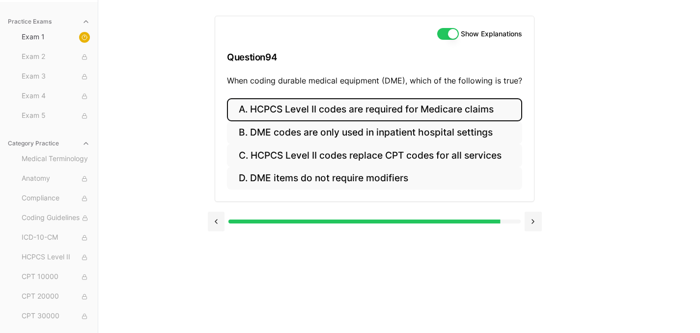
click at [307, 109] on button "A. HCPCS Level II codes are required for Medicare claims" at bounding box center [374, 109] width 295 height 23
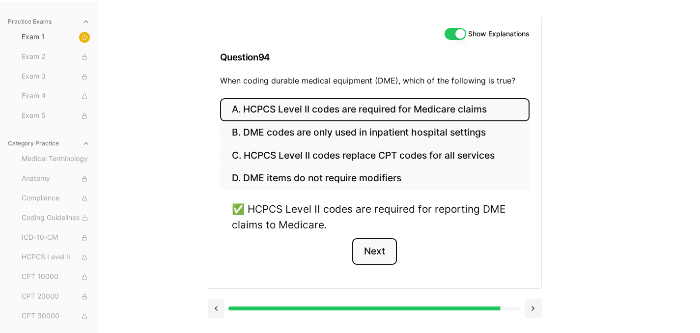
click at [390, 251] on button "Next" at bounding box center [374, 251] width 45 height 27
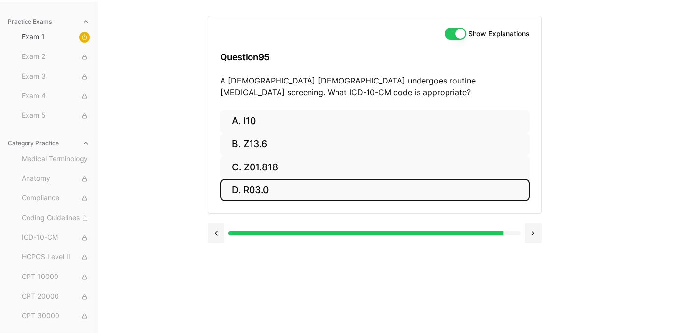
click at [244, 196] on button "D. R03.0" at bounding box center [374, 190] width 309 height 23
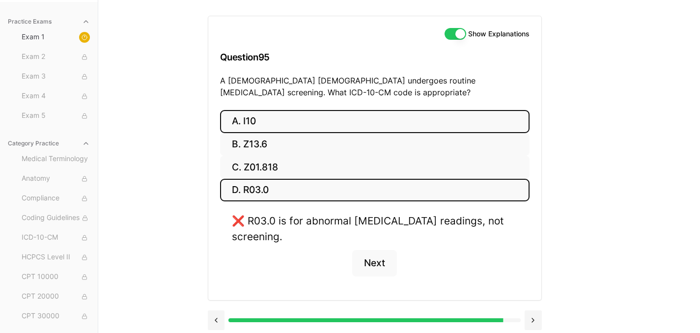
click at [274, 123] on button "A. I10" at bounding box center [374, 121] width 309 height 23
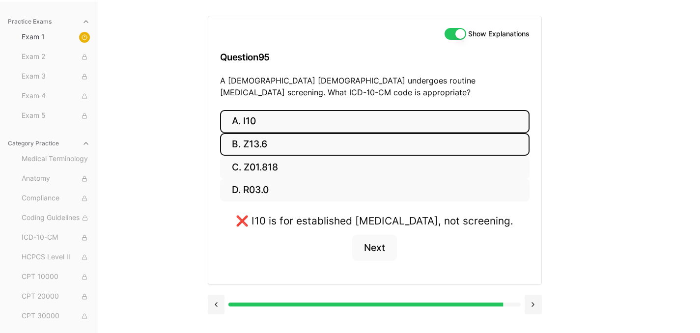
click at [275, 140] on button "B. Z13.6" at bounding box center [374, 144] width 309 height 23
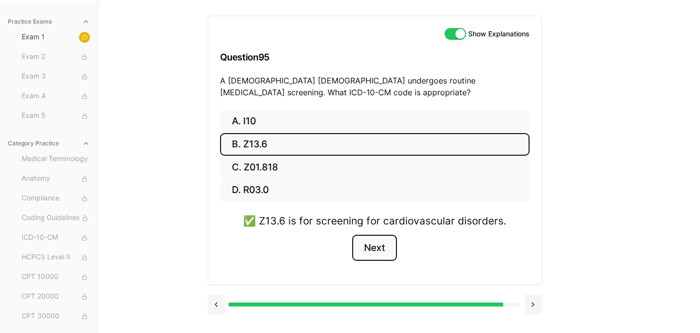
click at [373, 252] on button "Next" at bounding box center [374, 248] width 45 height 27
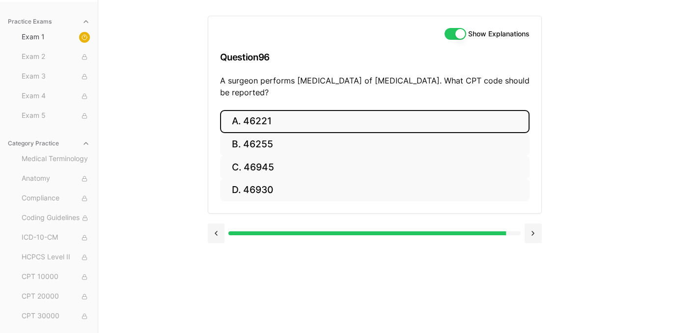
click at [268, 124] on button "A. 46221" at bounding box center [374, 121] width 309 height 23
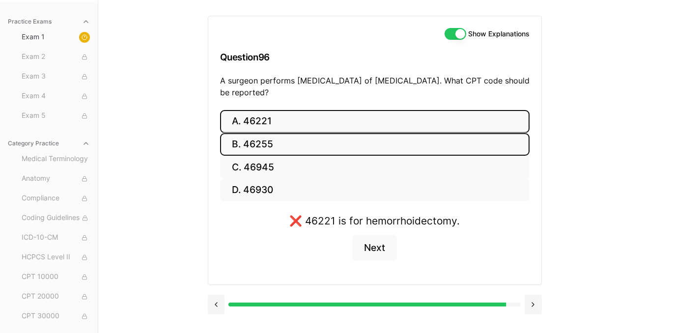
click at [242, 148] on button "B. 46255" at bounding box center [374, 144] width 309 height 23
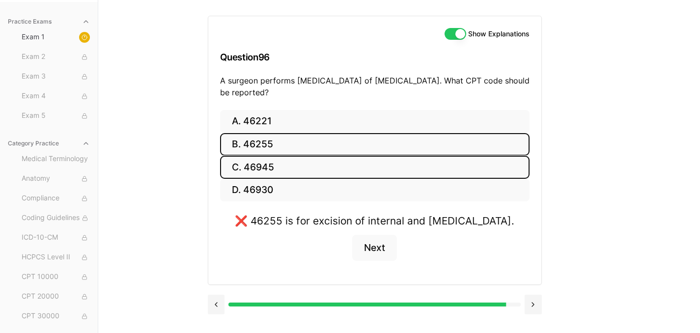
drag, startPoint x: 268, startPoint y: 171, endPoint x: 260, endPoint y: 171, distance: 7.4
click at [268, 171] on button "C. 46945" at bounding box center [374, 167] width 309 height 23
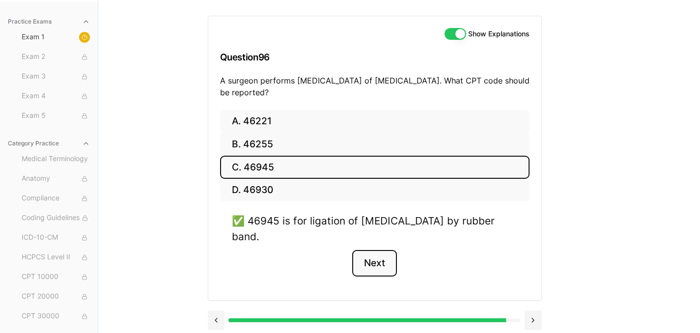
click at [374, 271] on button "Next" at bounding box center [374, 263] width 45 height 27
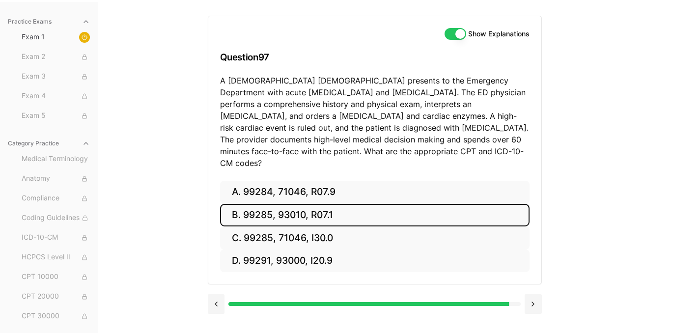
click at [246, 204] on button "B. 99285, 93010, R07.1" at bounding box center [374, 215] width 309 height 23
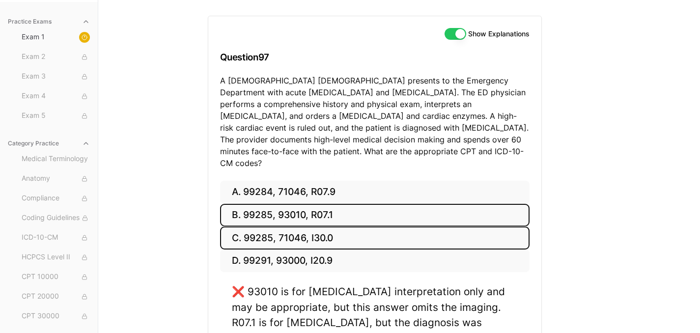
click at [262, 228] on button "C. 99285, 71046, I30.0" at bounding box center [374, 237] width 309 height 23
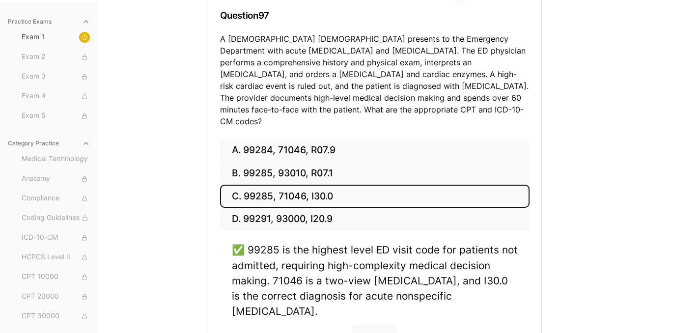
scroll to position [133, 0]
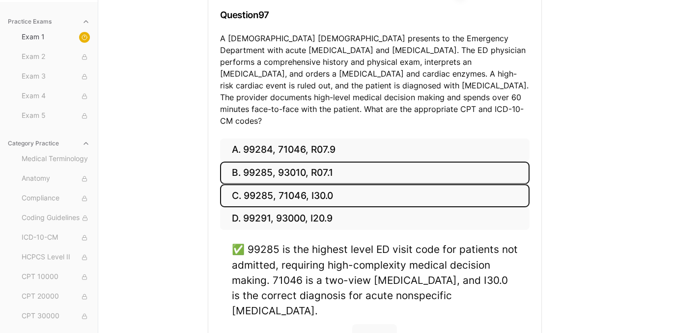
click at [276, 165] on button "B. 99285, 93010, R07.1" at bounding box center [374, 173] width 309 height 23
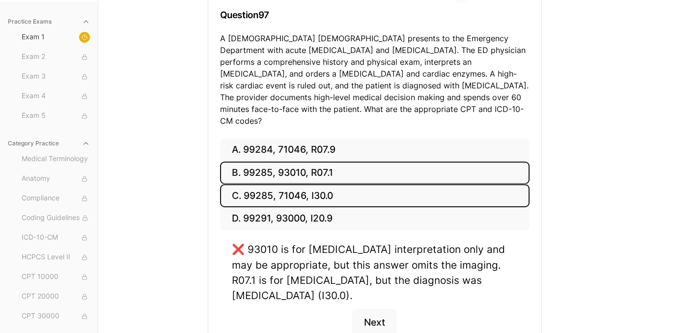
click at [255, 184] on button "C. 99285, 71046, I30.0" at bounding box center [374, 195] width 309 height 23
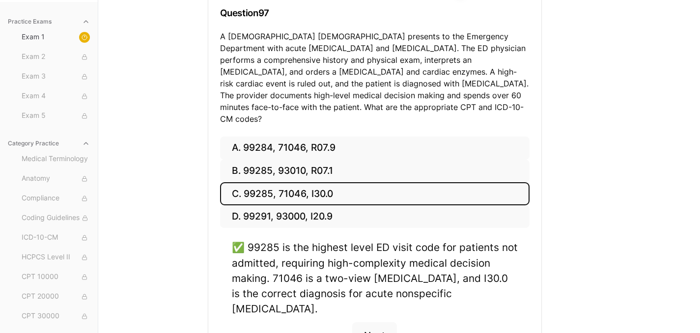
scroll to position [135, 0]
click at [382, 322] on button "Next" at bounding box center [374, 335] width 45 height 27
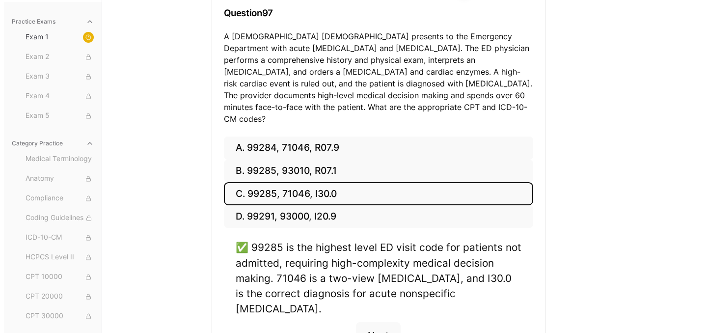
scroll to position [90, 0]
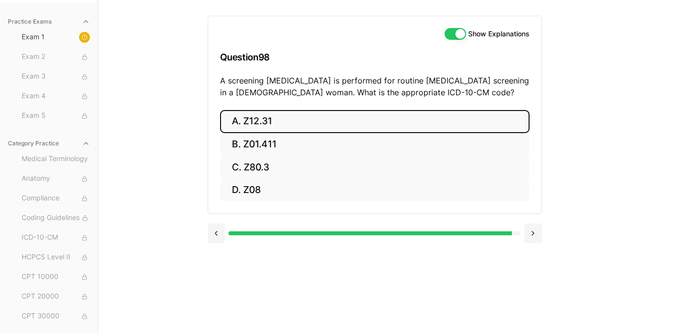
click at [295, 121] on button "A. Z12.31" at bounding box center [374, 121] width 309 height 23
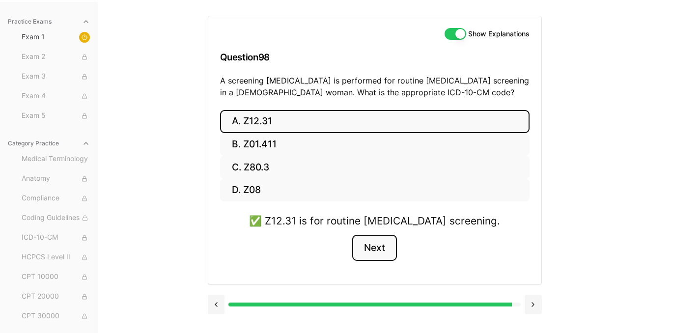
click at [374, 252] on button "Next" at bounding box center [374, 248] width 45 height 27
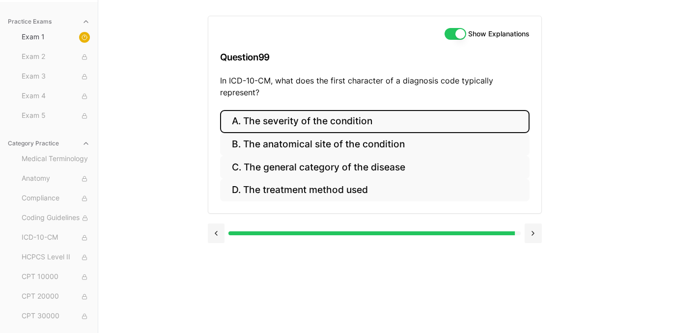
click at [262, 125] on button "A. The severity of the condition" at bounding box center [374, 121] width 309 height 23
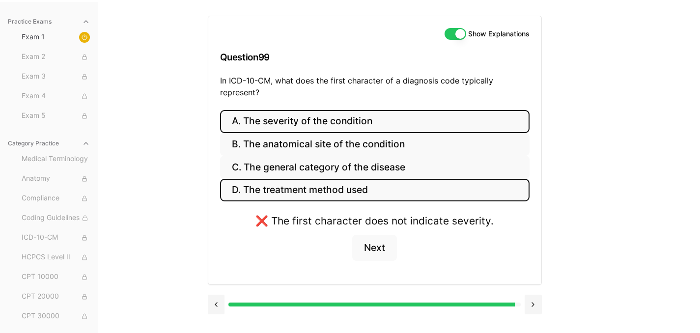
click at [264, 192] on button "D. The treatment method used" at bounding box center [374, 190] width 309 height 23
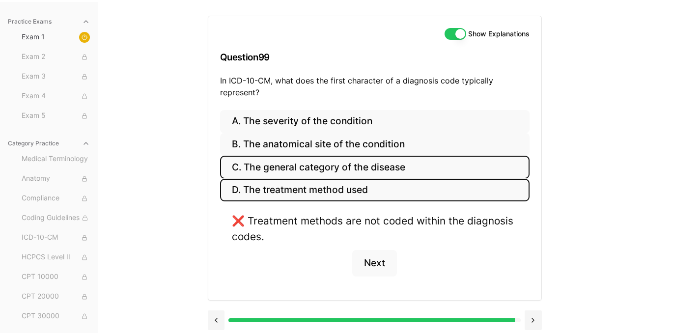
click at [264, 173] on button "C. The general category of the disease" at bounding box center [374, 167] width 309 height 23
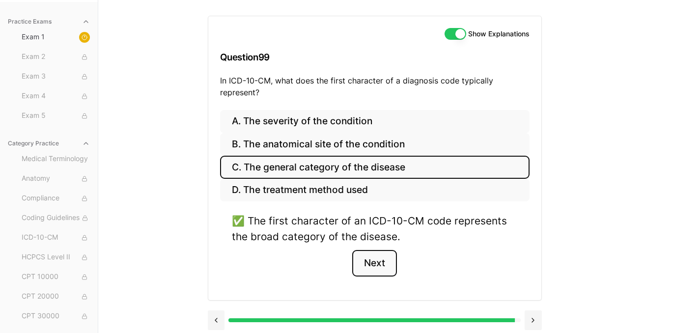
click at [382, 263] on button "Next" at bounding box center [374, 263] width 45 height 27
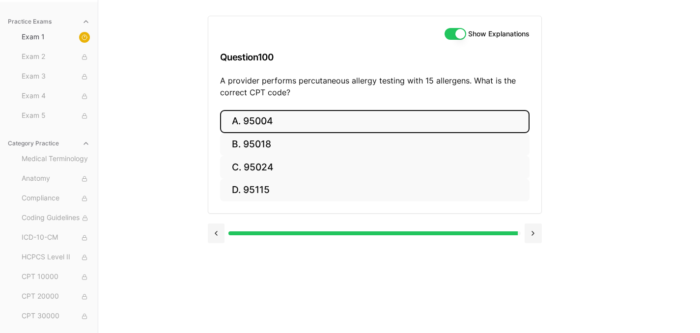
click at [268, 125] on button "A. 95004" at bounding box center [374, 121] width 309 height 23
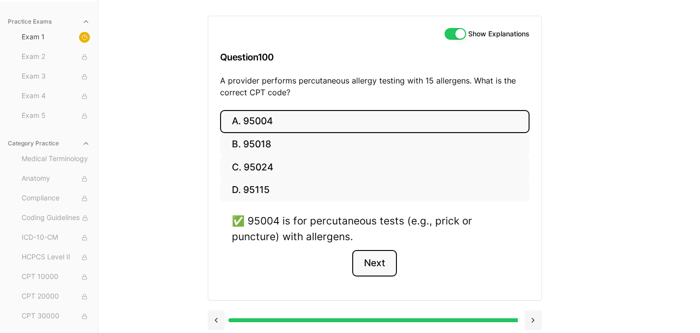
click at [374, 258] on button "Next" at bounding box center [374, 263] width 45 height 27
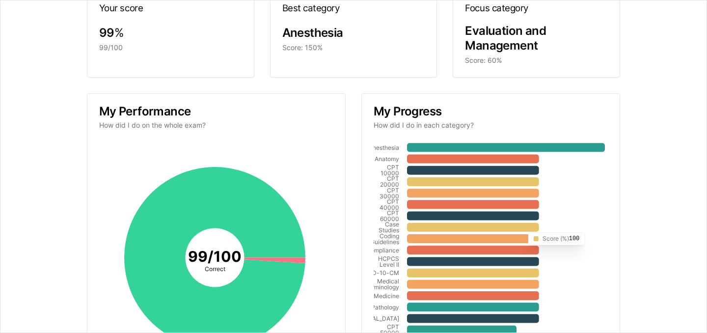
scroll to position [72, 0]
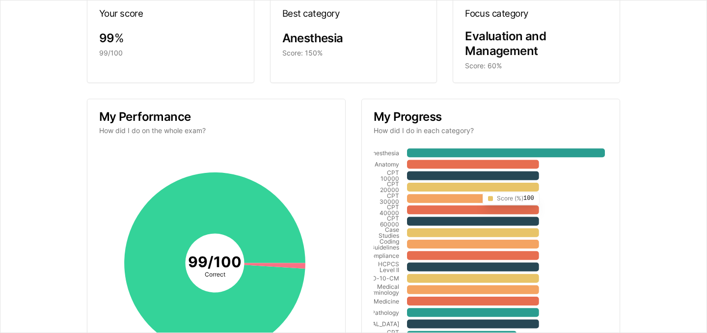
click at [474, 192] on icon "Anesthesia Anatomy CPT 10000 CPT 20000 CPT 30000 CPT 40000 CPT 60000 Case Studi…" at bounding box center [489, 262] width 231 height 231
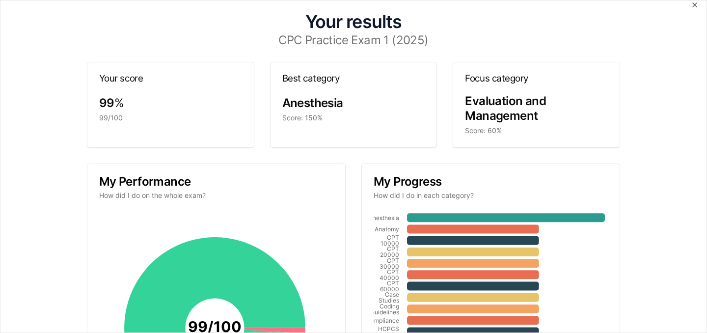
scroll to position [0, 0]
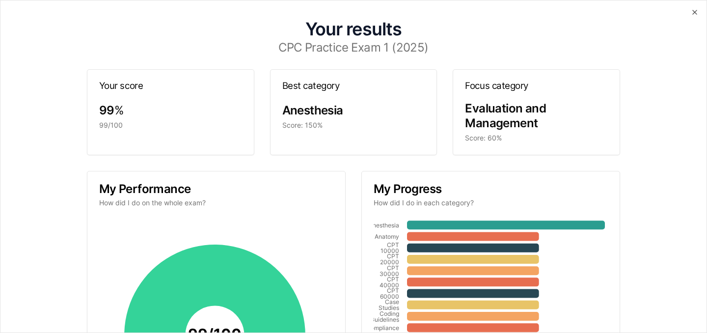
drag, startPoint x: 379, startPoint y: 56, endPoint x: 385, endPoint y: 40, distance: 16.8
click at [381, 51] on div "Your results CPC Practice Exam 1 (2025) Your score 99 % 99/100 Best category An…" at bounding box center [353, 259] width 683 height 495
click at [386, 38] on h1 "Your results" at bounding box center [353, 29] width 667 height 18
drag, startPoint x: 277, startPoint y: 110, endPoint x: 312, endPoint y: 108, distance: 35.9
click at [283, 108] on div "Anesthesia Score: 150%" at bounding box center [354, 122] width 167 height 39
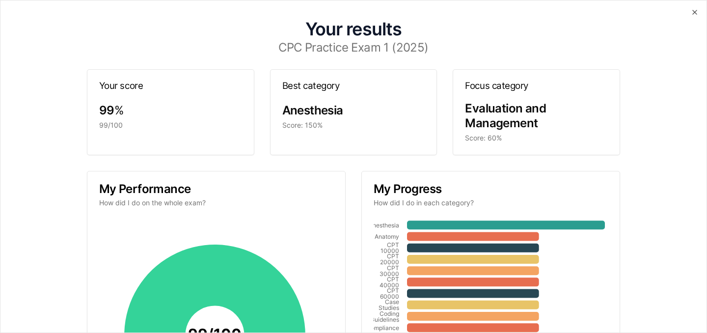
drag, startPoint x: 314, startPoint y: 107, endPoint x: 351, endPoint y: 134, distance: 45.3
click at [315, 108] on span "Anesthesia" at bounding box center [312, 110] width 61 height 14
click at [410, 192] on h3 "My Progress" at bounding box center [491, 189] width 234 height 12
click at [691, 9] on icon "button" at bounding box center [695, 12] width 8 height 8
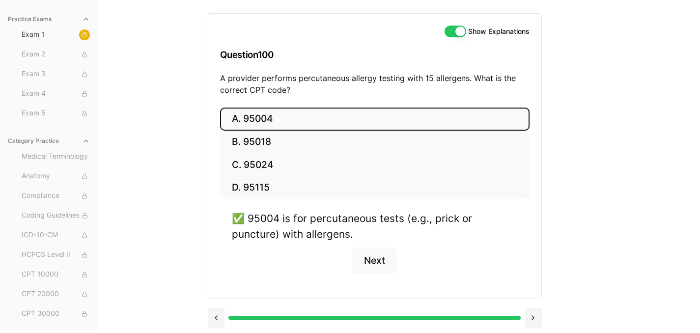
scroll to position [95, 0]
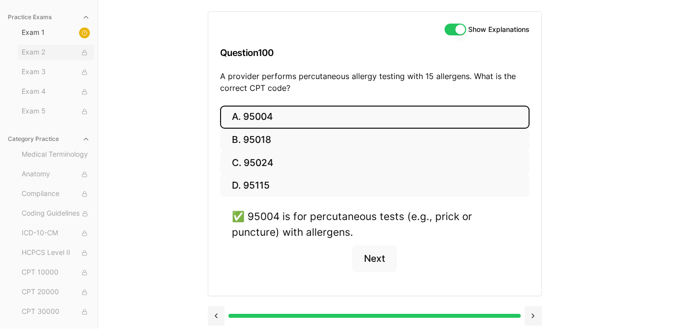
click at [82, 53] on div at bounding box center [84, 52] width 11 height 11
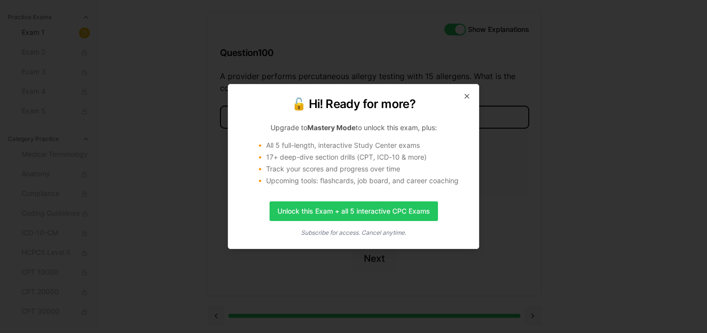
click at [473, 97] on div "🔓 Hi! Ready for more? Upgrade to Mastery Mode to unlock this exam, plus: 🔸 All …" at bounding box center [354, 166] width 252 height 165
click at [471, 95] on div "🔓 Hi! Ready for more? Upgrade to Mastery Mode to unlock this exam, plus: 🔸 All …" at bounding box center [354, 166] width 252 height 165
click at [468, 96] on icon "button" at bounding box center [467, 96] width 8 height 8
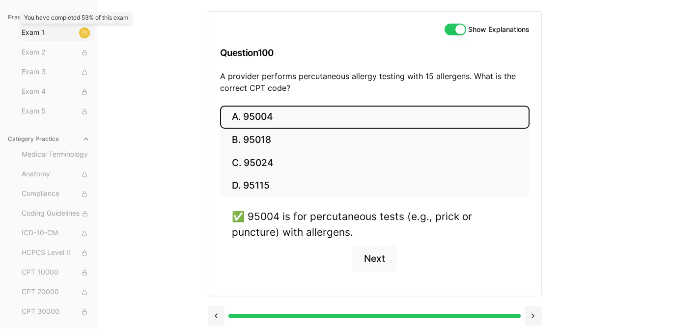
click at [82, 31] on icon at bounding box center [85, 33] width 6 height 6
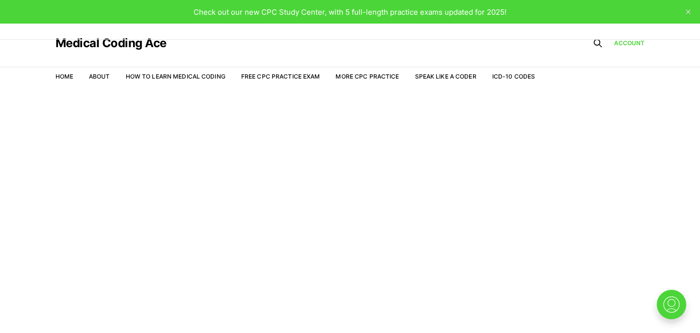
click at [281, 81] on nav "Home About How to Learn Medical Coding Free CPC Practice Exam More CPC Practice…" at bounding box center [296, 77] width 480 height 28
click at [281, 77] on link "Free CPC Practice Exam" at bounding box center [280, 76] width 79 height 7
click at [376, 78] on link "More CPC Practice" at bounding box center [367, 76] width 63 height 7
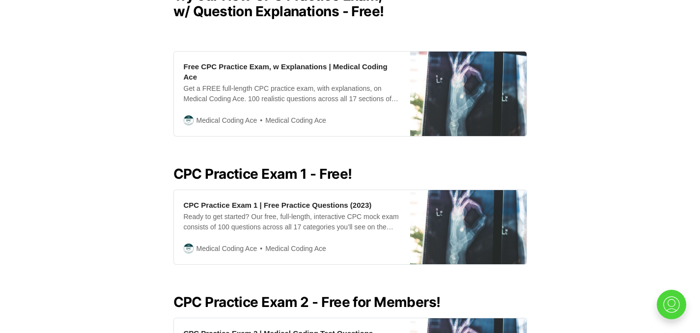
scroll to position [301, 0]
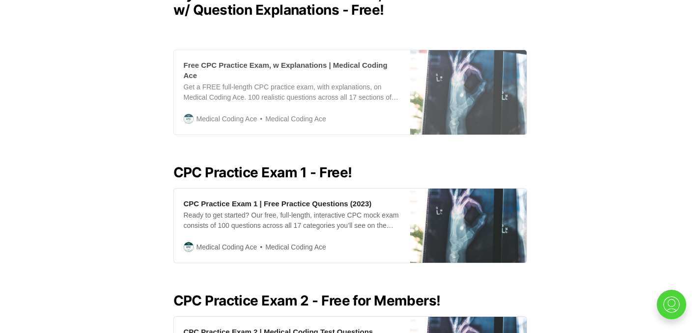
click at [268, 99] on div "Get a FREE full-length CPC practice exam, with explanations, on Medical Coding …" at bounding box center [292, 92] width 217 height 21
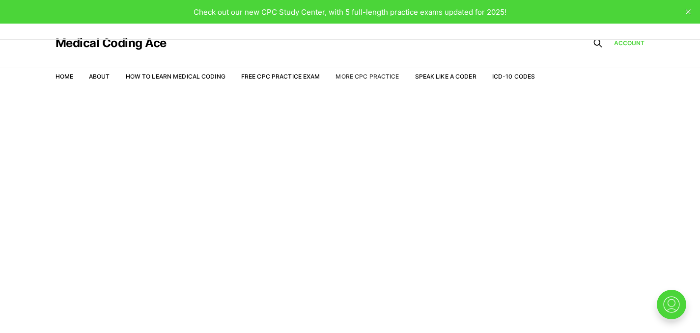
click at [365, 77] on link "More CPC Practice" at bounding box center [367, 76] width 63 height 7
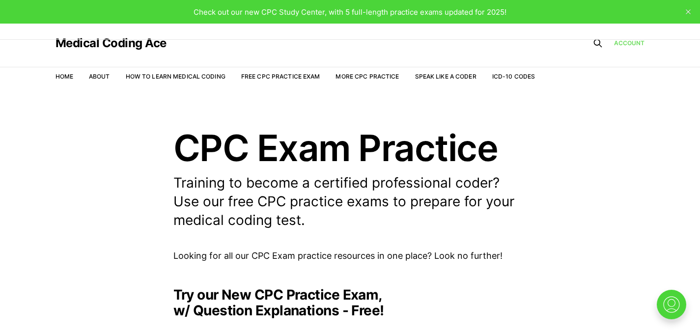
click at [634, 41] on link "Account" at bounding box center [629, 42] width 31 height 9
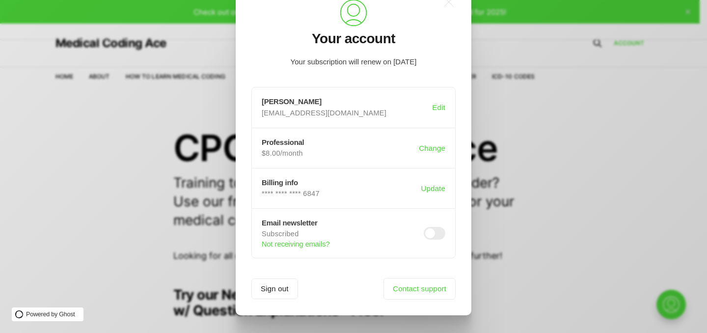
scroll to position [36, 0]
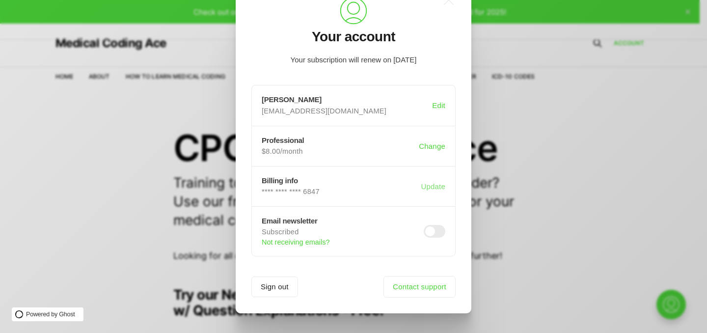
click at [428, 185] on button "Update" at bounding box center [433, 186] width 28 height 19
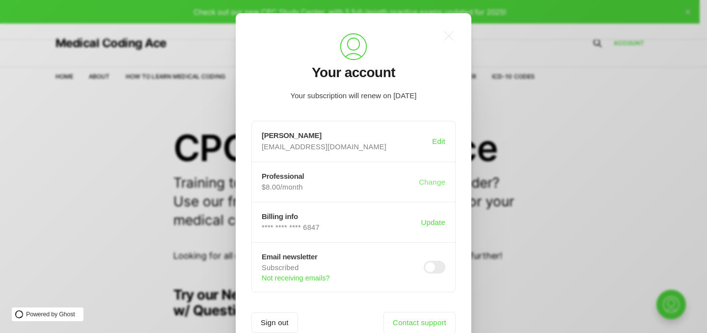
click at [420, 179] on button "Change" at bounding box center [432, 181] width 30 height 19
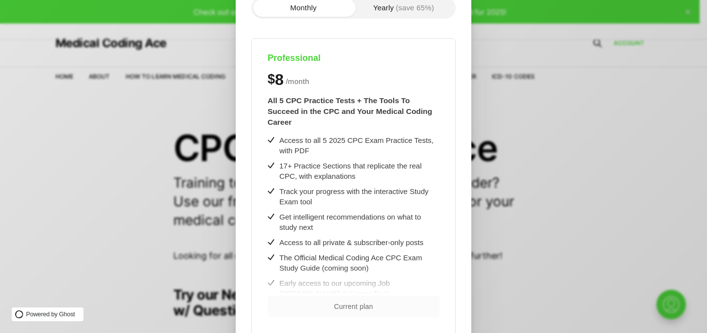
scroll to position [60, 0]
click at [301, 148] on div "Access to all 5 2025 CPC Exam Practice Tests, with PDF" at bounding box center [360, 145] width 160 height 21
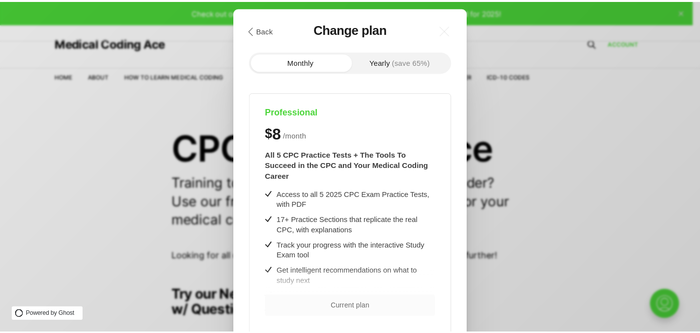
scroll to position [0, 0]
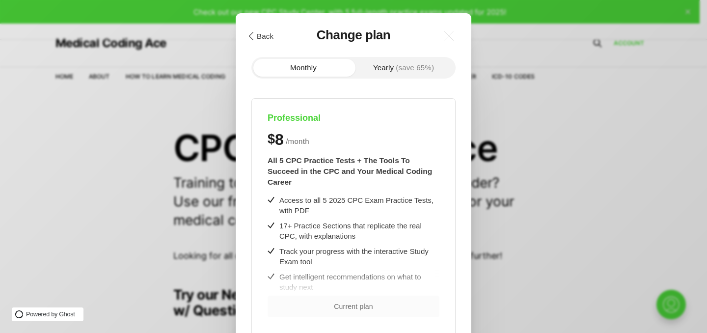
click at [252, 39] on icon ".cls-1{fill:none;stroke:currentColor;stroke-linecap:round;stroke-linejoin:round…" at bounding box center [252, 36] width 8 height 8
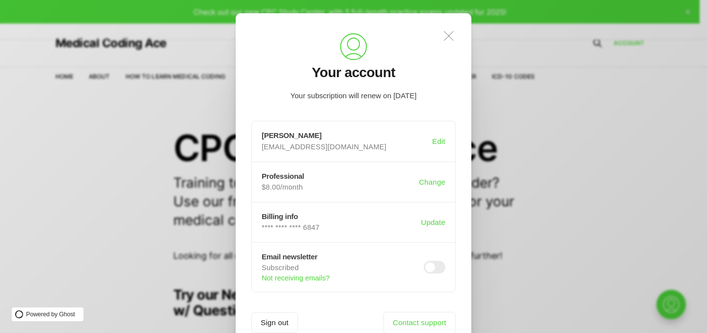
click at [446, 35] on icon ".a{fill:none;stroke:currentColor;stroke-linecap:round;stroke-linejoin:round;str…" at bounding box center [449, 36] width 22 height 22
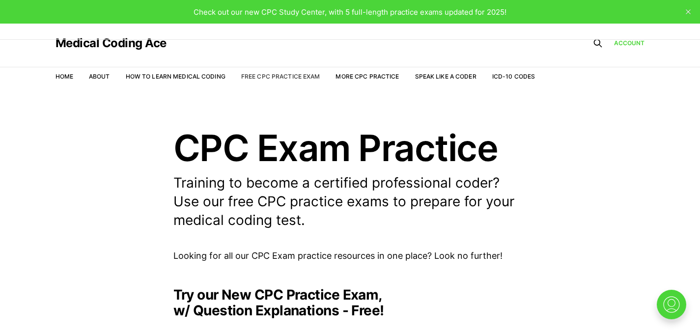
click at [273, 76] on link "Free CPC Practice Exam" at bounding box center [280, 76] width 79 height 7
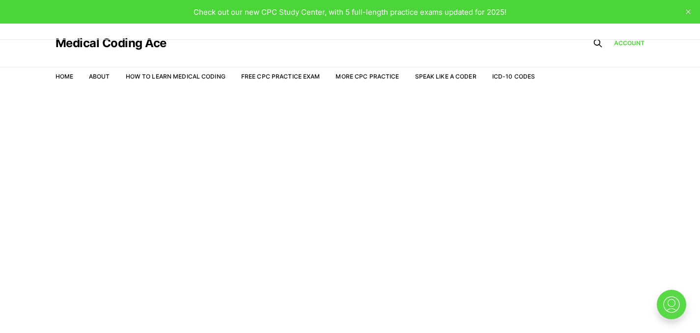
click at [674, 304] on img at bounding box center [671, 304] width 31 height 31
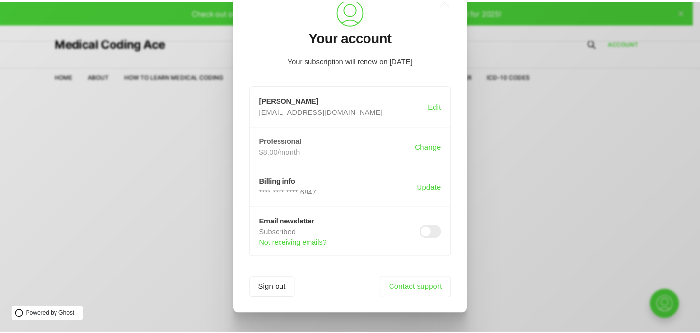
scroll to position [36, 0]
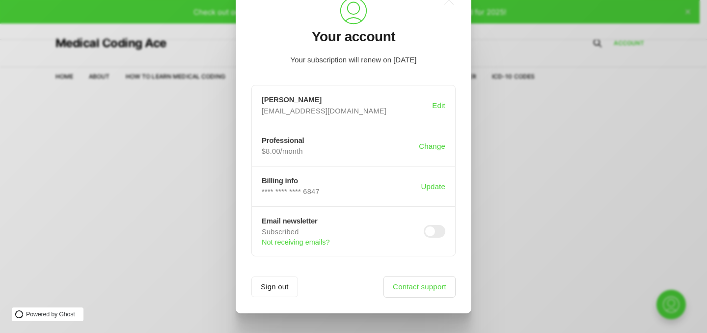
click at [431, 290] on link "Contact support" at bounding box center [420, 287] width 72 height 22
click at [447, 1] on icon at bounding box center [449, 0] width 9 height 9
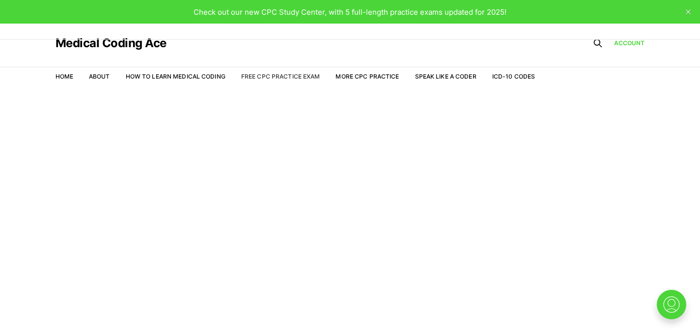
click at [316, 77] on link "Free CPC Practice Exam" at bounding box center [280, 76] width 79 height 7
click at [357, 76] on link "More CPC Practice" at bounding box center [367, 76] width 63 height 7
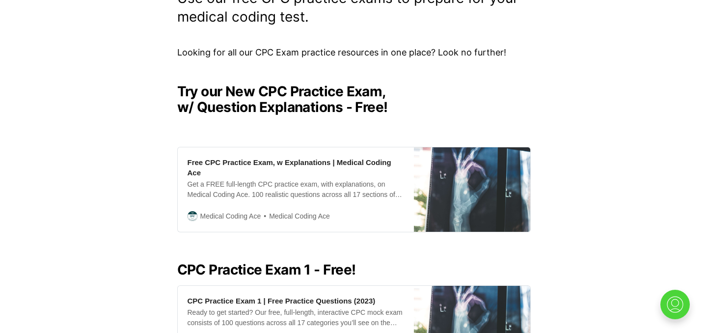
scroll to position [254, 0]
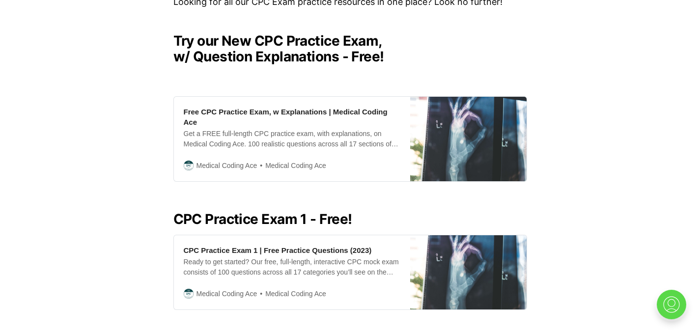
click at [673, 307] on img at bounding box center [671, 304] width 31 height 31
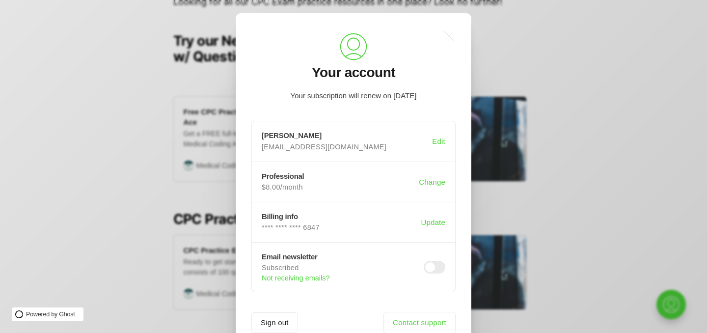
scroll to position [0, 0]
click at [334, 187] on p "$8.00/month" at bounding box center [338, 187] width 153 height 9
click at [276, 179] on h3 "Professional" at bounding box center [340, 176] width 157 height 8
click at [435, 181] on button "Change" at bounding box center [432, 181] width 30 height 19
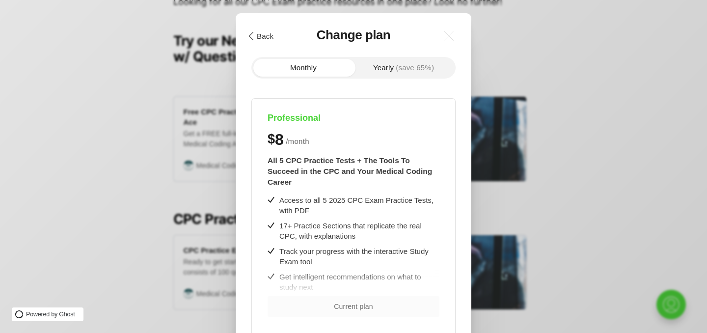
click at [263, 40] on button ".cls-1{fill:none;stroke:currentColor;stroke-linecap:round;stroke-linejoin:round…" at bounding box center [261, 36] width 34 height 17
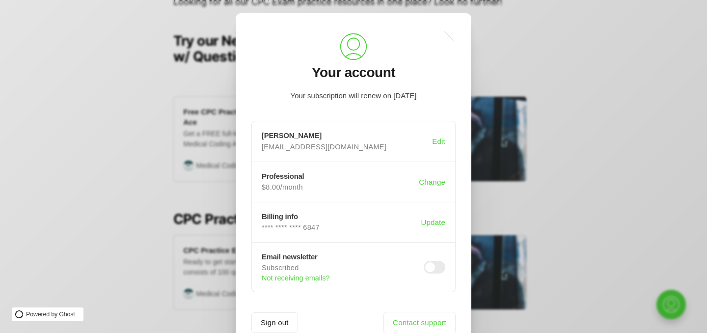
click at [100, 78] on div ".a{fill:none;stroke:currentColor;stroke-linecap:round;stroke-linejoin:round;str…" at bounding box center [361, 166] width 722 height 333
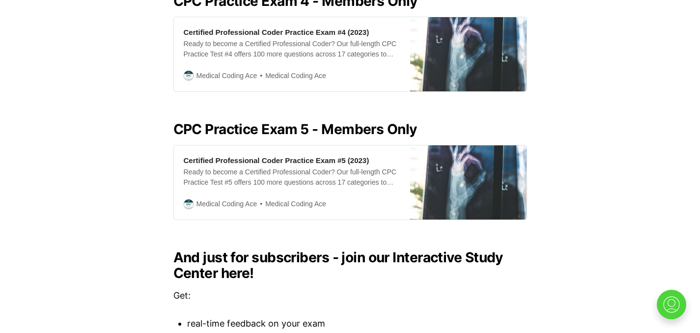
scroll to position [1118, 0]
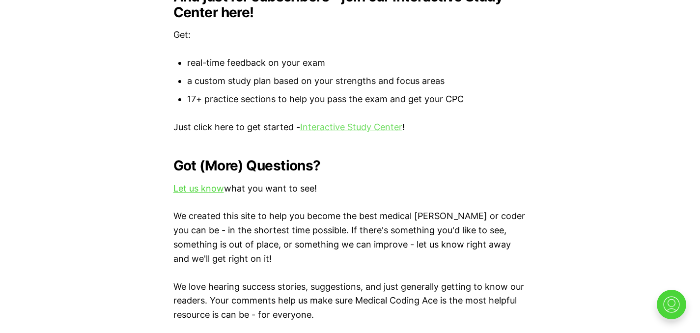
click at [332, 129] on link "Interactive Study Center" at bounding box center [351, 127] width 102 height 10
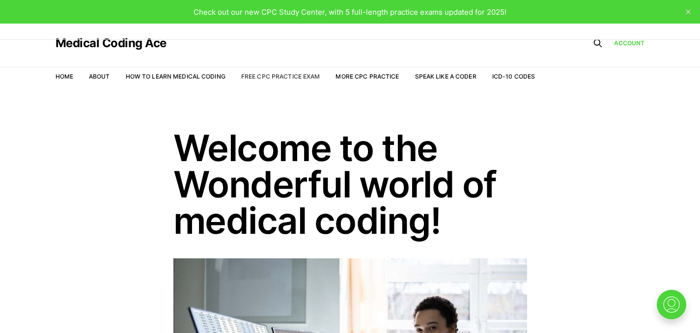
click at [268, 74] on link "Free CPC Practice Exam" at bounding box center [280, 76] width 79 height 7
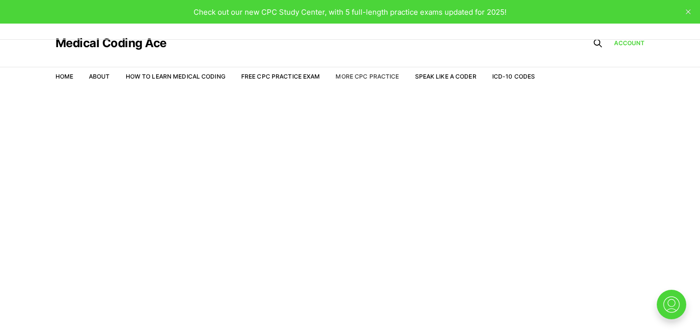
click at [348, 78] on link "More CPC Practice" at bounding box center [367, 76] width 63 height 7
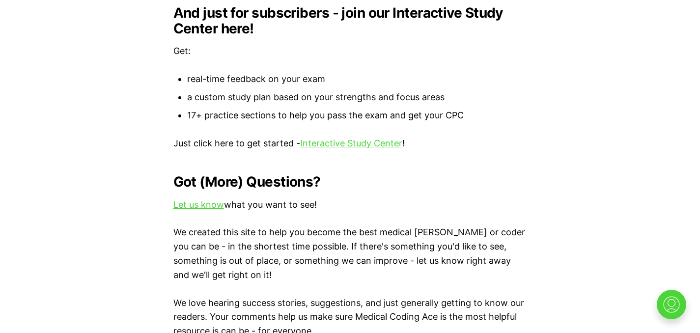
scroll to position [1065, 0]
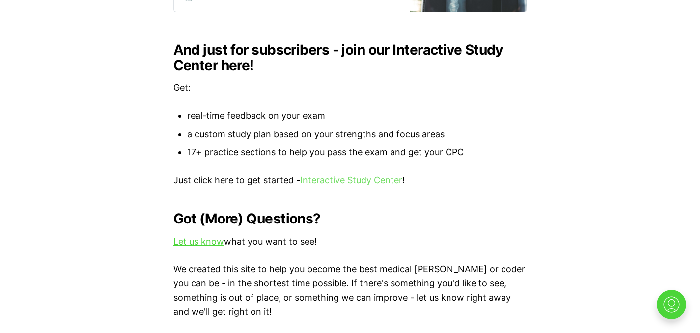
click at [357, 178] on link "Interactive Study Center" at bounding box center [351, 180] width 102 height 10
